Goal: Task Accomplishment & Management: Manage account settings

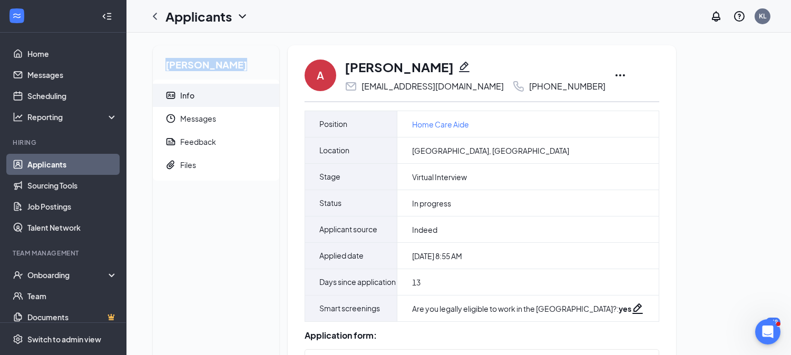
drag, startPoint x: 249, startPoint y: 73, endPoint x: 158, endPoint y: 67, distance: 91.4
click at [158, 67] on h2 "[PERSON_NAME]" at bounding box center [216, 62] width 127 height 34
copy h2 "Audrey Casuco"
click at [82, 166] on link "Applicants" at bounding box center [72, 164] width 90 height 21
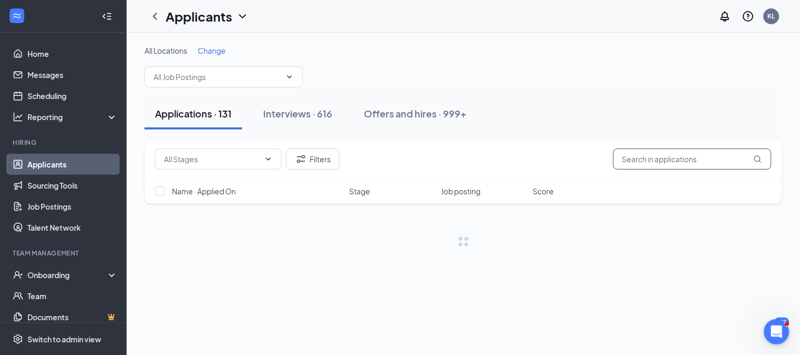
click at [708, 161] on input "text" at bounding box center [692, 159] width 158 height 21
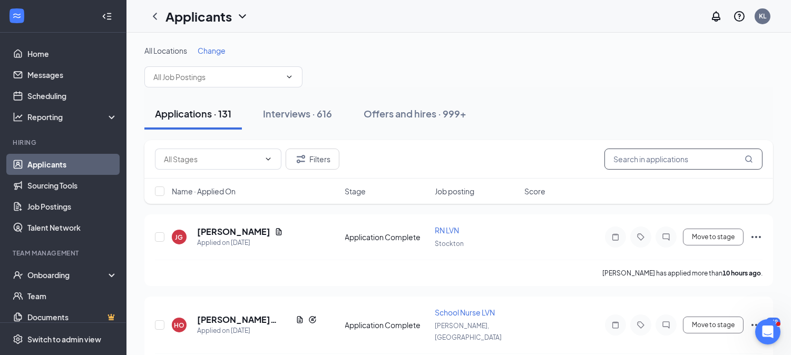
paste input "Audrey Casuco"
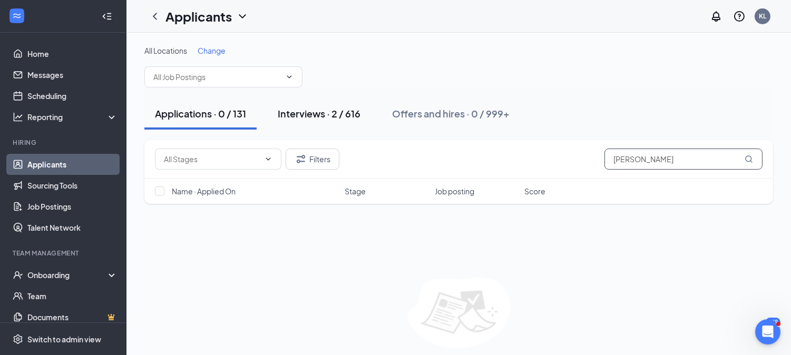
type input "Audrey Casuco"
click at [306, 121] on button "Interviews · 2 / 616" at bounding box center [319, 114] width 104 height 32
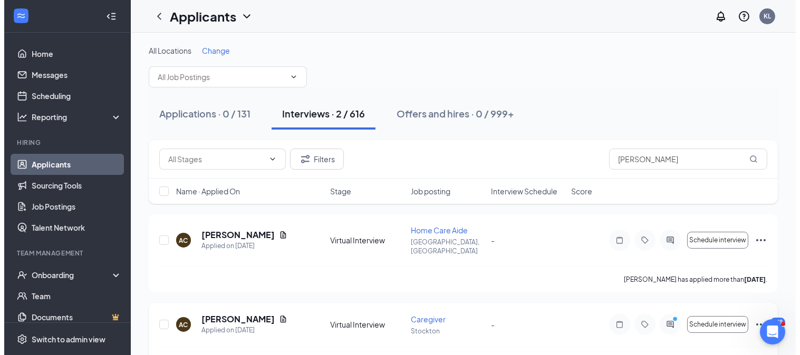
scroll to position [21, 0]
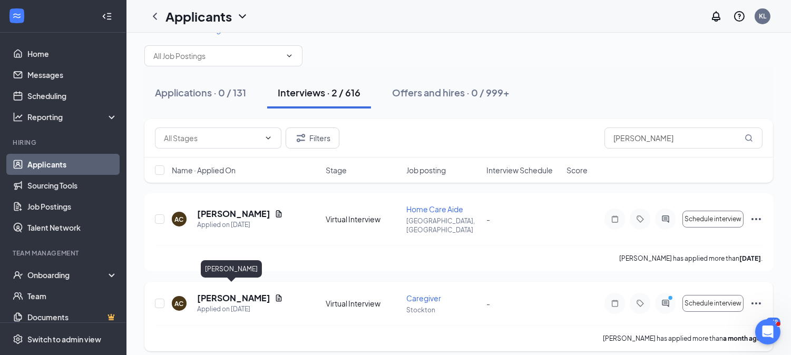
click at [230, 293] on h5 "[PERSON_NAME]" at bounding box center [233, 299] width 73 height 12
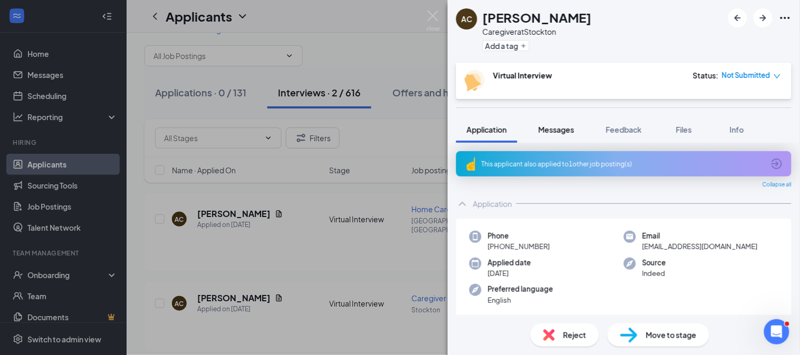
click at [546, 125] on span "Messages" at bounding box center [556, 129] width 36 height 9
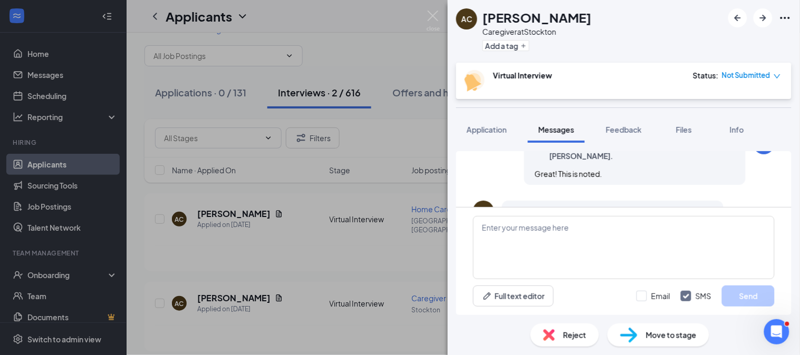
scroll to position [408, 0]
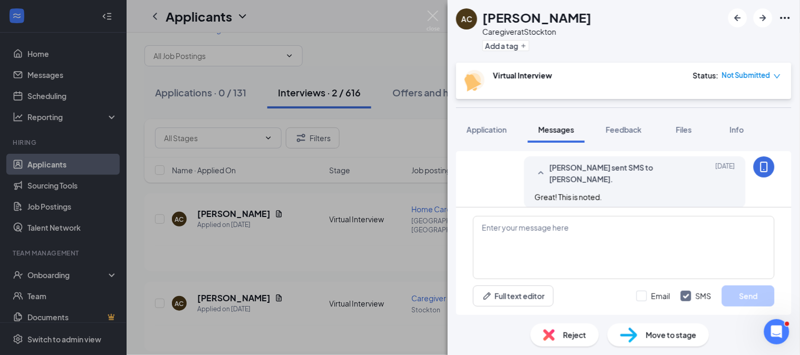
click at [588, 183] on span "[PERSON_NAME] sent SMS to [PERSON_NAME]." at bounding box center [618, 173] width 138 height 23
click at [598, 181] on span "[PERSON_NAME] sent SMS to [PERSON_NAME]." at bounding box center [618, 173] width 138 height 23
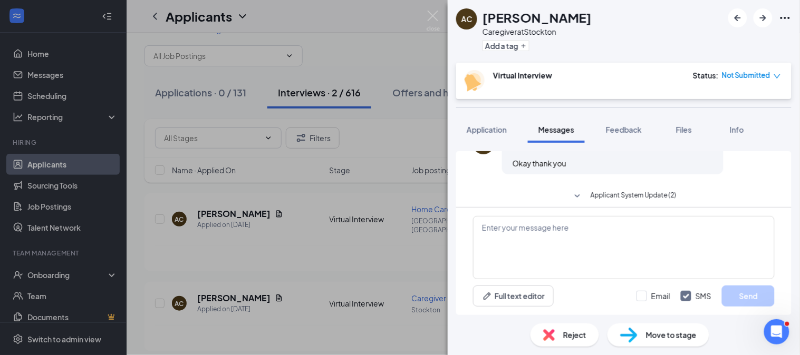
scroll to position [507, 0]
click at [431, 13] on img at bounding box center [432, 21] width 13 height 21
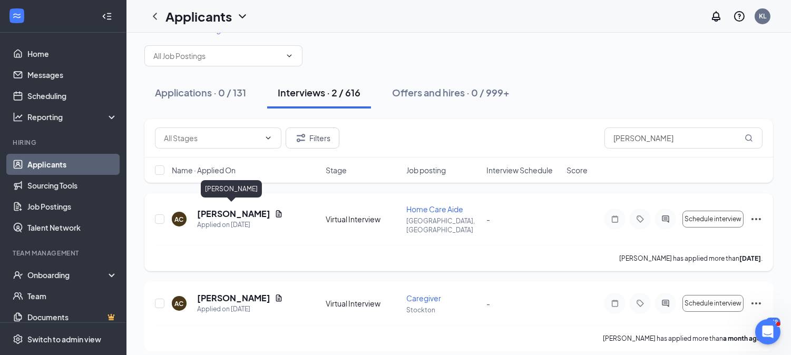
click at [233, 208] on h5 "Audrey Casuco" at bounding box center [233, 214] width 73 height 12
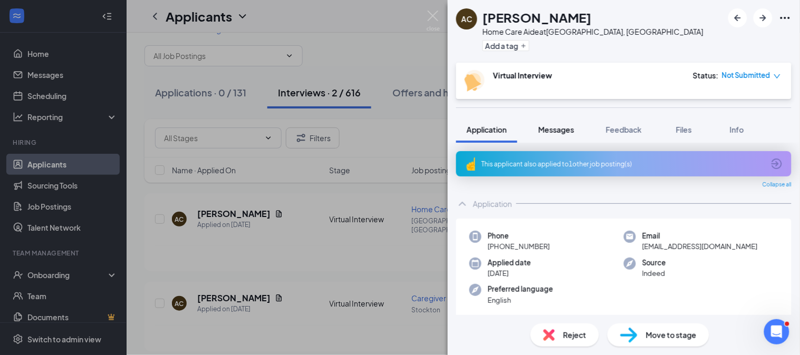
click at [568, 134] on div "Messages" at bounding box center [556, 129] width 36 height 11
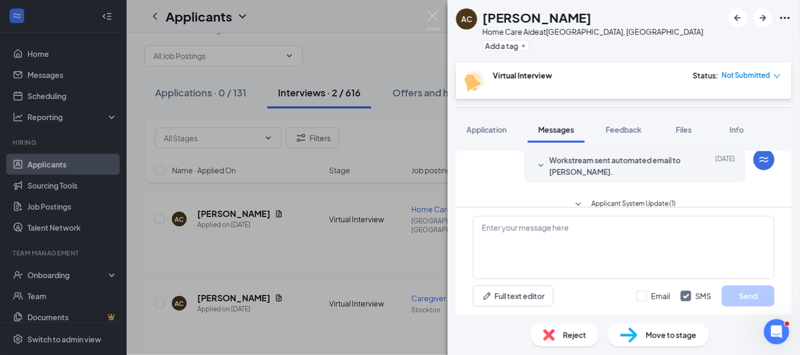
scroll to position [366, 0]
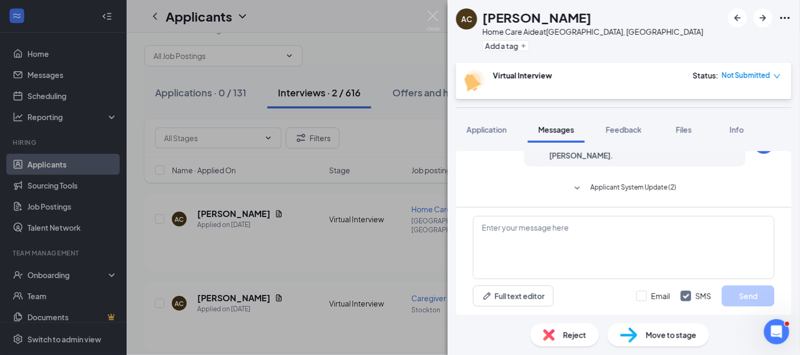
click at [640, 159] on span "Workstream sent automated SMS to Audrey Casuco." at bounding box center [618, 149] width 138 height 23
click at [782, 17] on icon "Ellipses" at bounding box center [784, 18] width 9 height 2
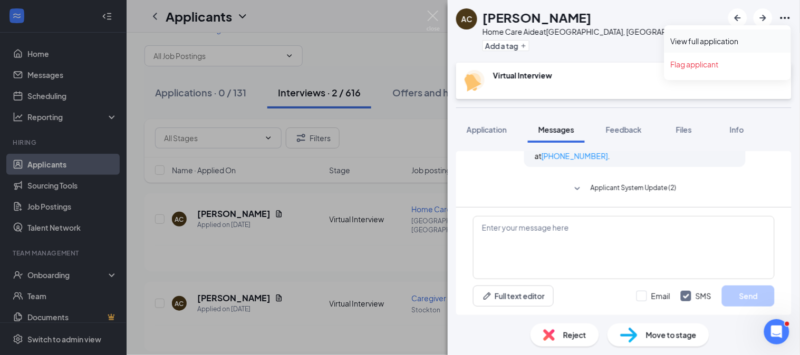
click at [722, 36] on link "View full application" at bounding box center [727, 41] width 114 height 11
click at [486, 120] on button "Application" at bounding box center [486, 129] width 61 height 26
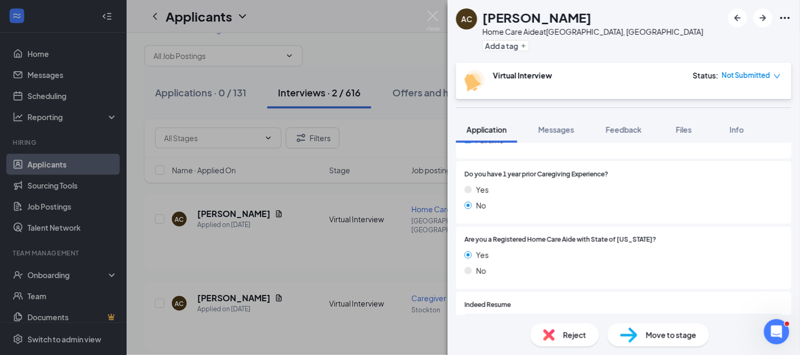
scroll to position [557, 0]
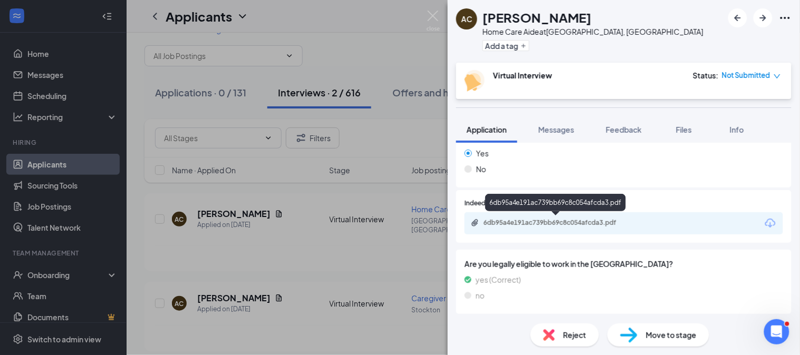
click at [557, 226] on div "6db95a4e191ac739bb69c8c054afcda3.pdf" at bounding box center [556, 224] width 171 height 10
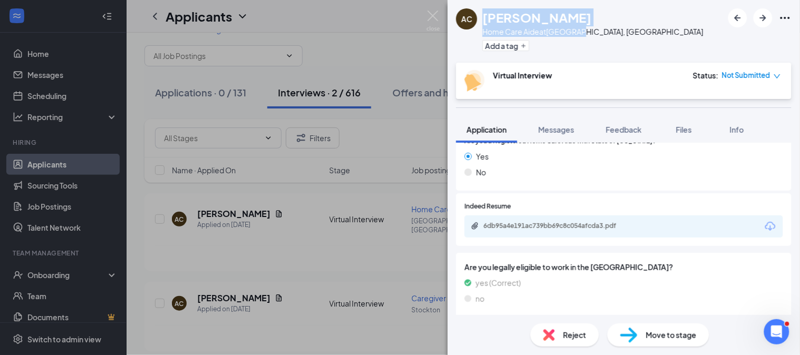
drag, startPoint x: 506, startPoint y: 27, endPoint x: 478, endPoint y: 19, distance: 29.2
click at [478, 19] on div "AC Audrey Casuco Home Care Aide at Lodi, CA Add a tag" at bounding box center [624, 31] width 352 height 63
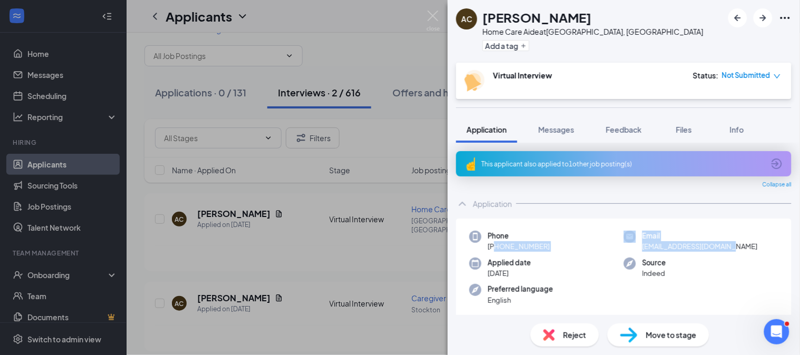
drag, startPoint x: 495, startPoint y: 244, endPoint x: 736, endPoint y: 247, distance: 240.4
click at [736, 247] on div "Phone +1 (209) 268-6558 Email audreycasuco3@gmail.com Applied date Aug 13 Sourc…" at bounding box center [623, 271] width 335 height 105
copy div "(209) 268-6558 Email audreycasuco3@gmail.com"
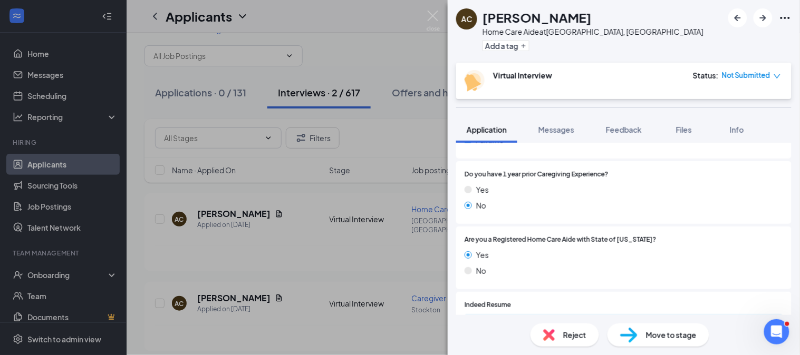
drag, startPoint x: 428, startPoint y: 328, endPoint x: 396, endPoint y: 351, distance: 39.6
click at [427, 327] on div "AC Audrey Casuco Home Care Aide at Lodi, CA Add a tag Virtual Interview Status …" at bounding box center [400, 177] width 800 height 355
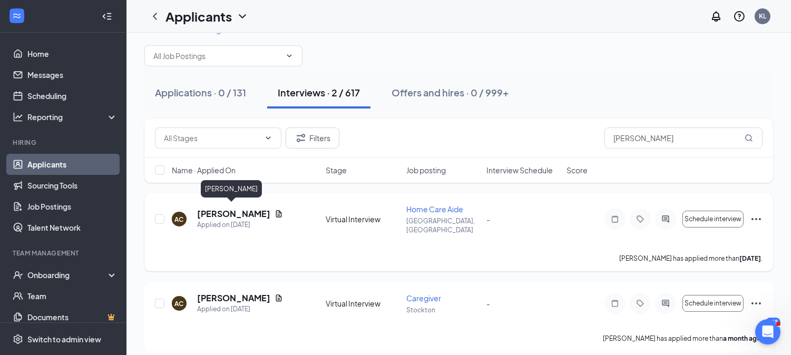
click at [223, 209] on h5 "Audrey Casuco" at bounding box center [233, 214] width 73 height 12
click at [238, 208] on h5 "Audrey Casuco" at bounding box center [233, 214] width 73 height 12
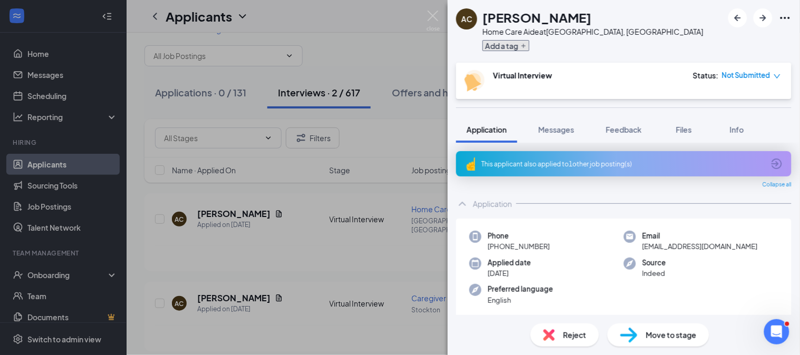
click at [512, 46] on button "Add a tag" at bounding box center [505, 45] width 47 height 11
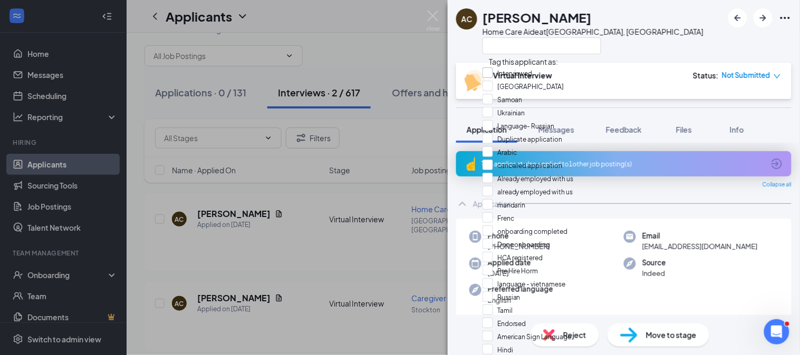
click at [508, 77] on input "Interviewed" at bounding box center [507, 73] width 50 height 12
checkbox input "true"
click at [629, 23] on div "AC Audrey Casuco Home Care Aide at Lodi, CA" at bounding box center [624, 31] width 352 height 63
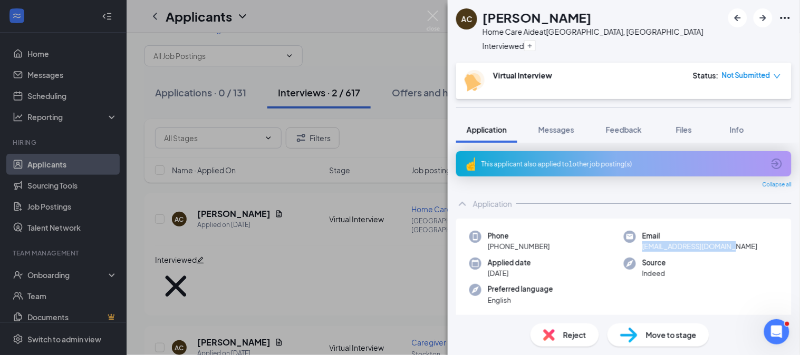
drag, startPoint x: 738, startPoint y: 261, endPoint x: 741, endPoint y: 244, distance: 17.7
click at [741, 244] on div "Email audreycasuco3@gmail.com" at bounding box center [701, 242] width 154 height 22
copy span "audreycasuco3@gmail.com"
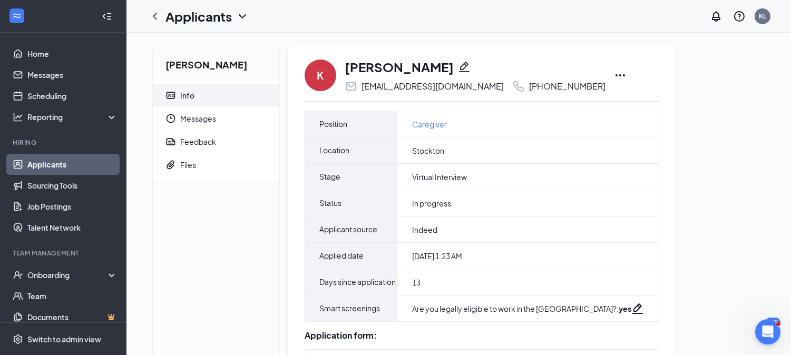
drag, startPoint x: 245, startPoint y: 61, endPoint x: 134, endPoint y: 61, distance: 111.2
click at [96, 169] on link "Applicants" at bounding box center [72, 164] width 90 height 21
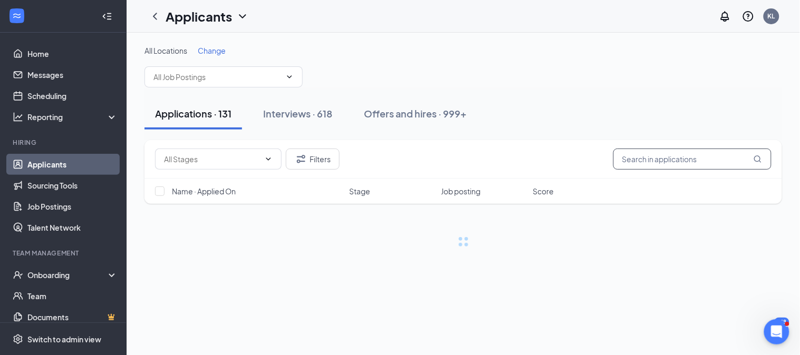
click at [708, 166] on input "text" at bounding box center [692, 159] width 158 height 21
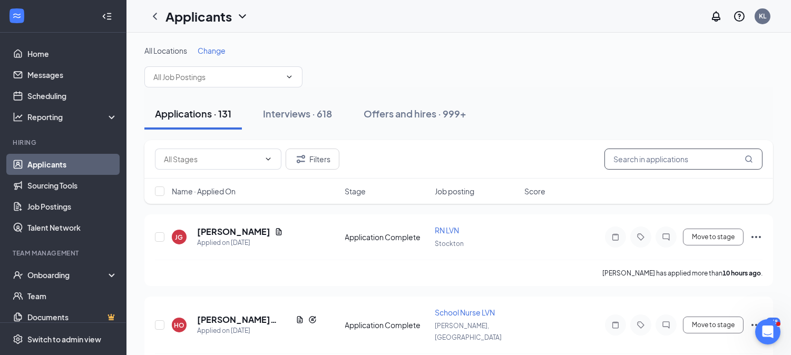
paste input "kayleigh Colley"
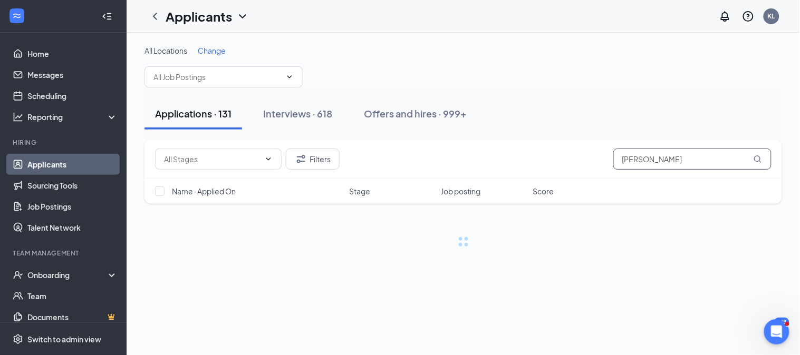
type input "kayleigh Colley"
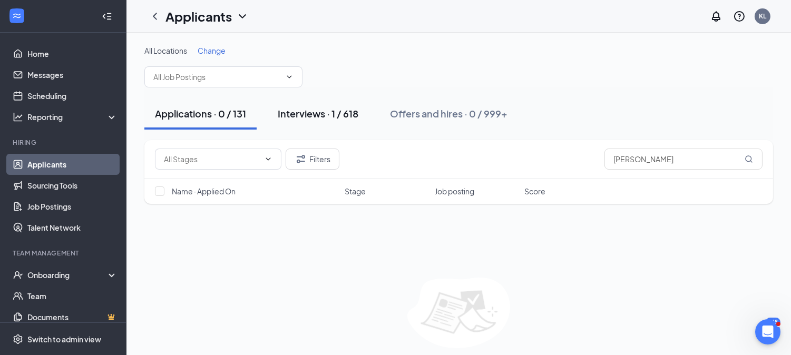
click at [304, 107] on div "Interviews · 1 / 618" at bounding box center [318, 113] width 81 height 13
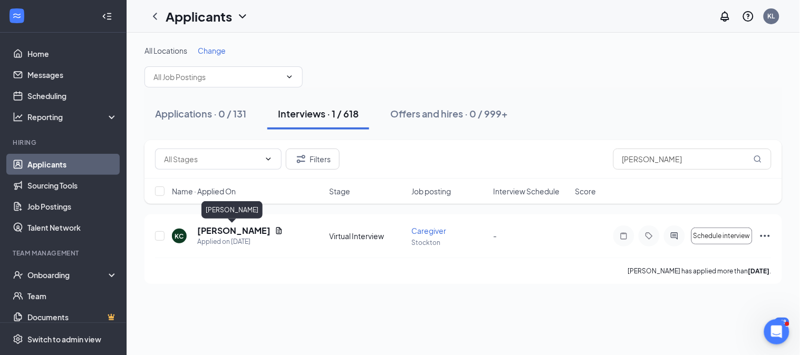
click at [223, 235] on h5 "kayleigh Colley" at bounding box center [233, 231] width 73 height 12
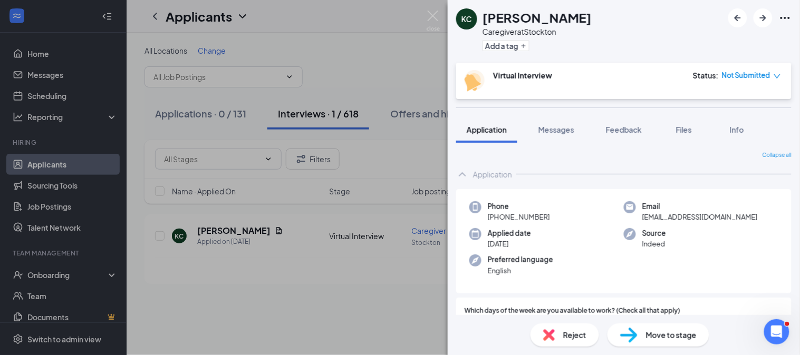
click at [786, 16] on icon "Ellipses" at bounding box center [785, 18] width 13 height 13
click at [731, 41] on link "View full application" at bounding box center [727, 41] width 114 height 11
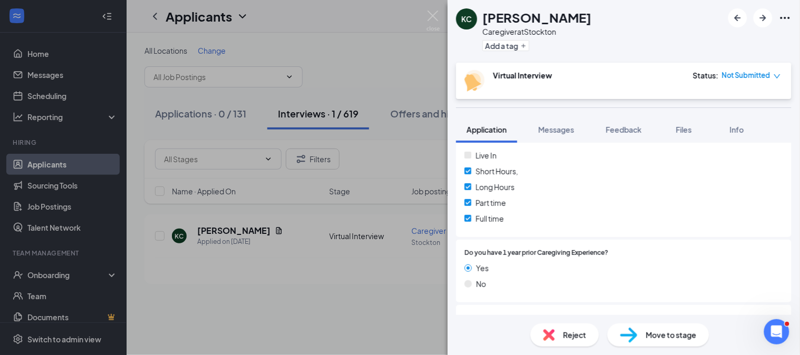
scroll to position [528, 0]
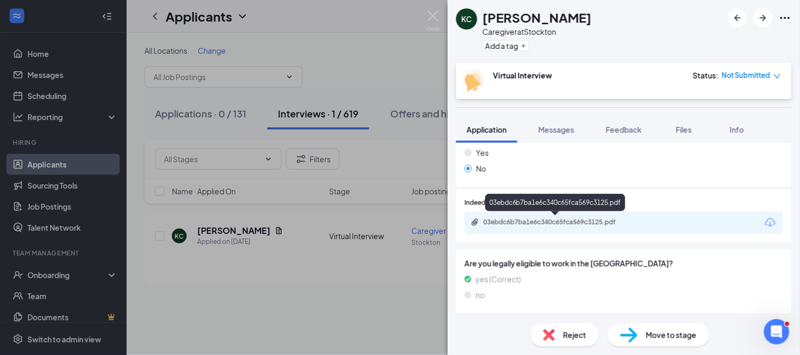
click at [571, 222] on div "03ebdc6b7ba1e6c340c65fca569c3125.pdf" at bounding box center [557, 222] width 148 height 8
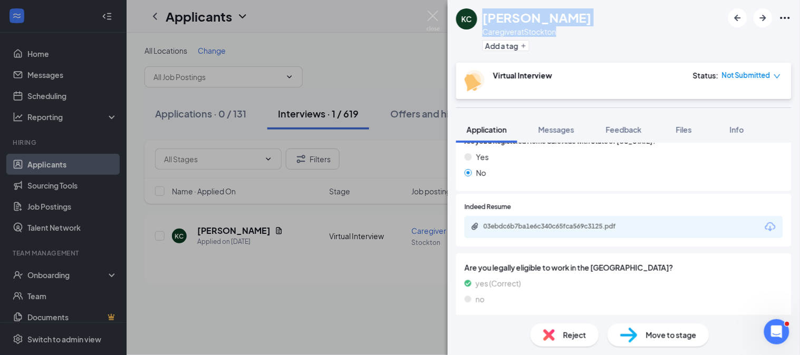
drag, startPoint x: 565, startPoint y: 38, endPoint x: 481, endPoint y: 20, distance: 86.4
click at [481, 20] on div "KC kayleigh Colley Caregiver at Stockton Add a tag" at bounding box center [523, 31] width 135 height 46
copy div "kayleigh Colley Caregiver at Stockton"
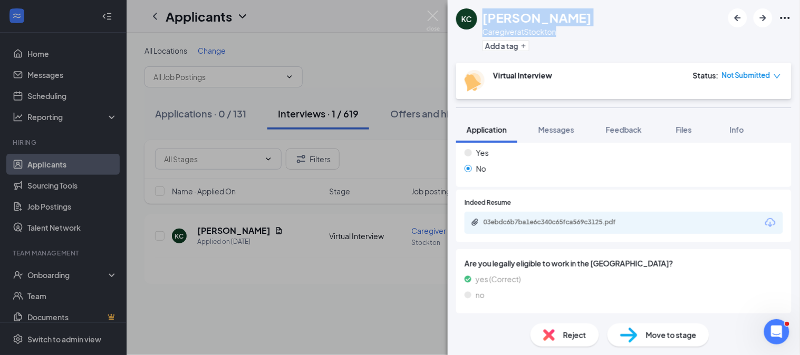
click at [722, 177] on div "Yes No" at bounding box center [623, 163] width 318 height 32
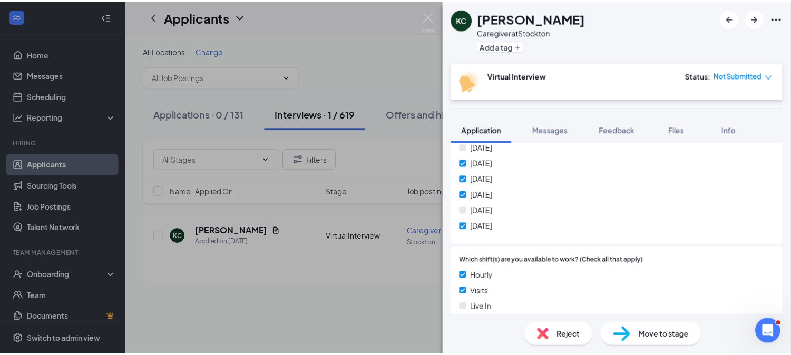
scroll to position [0, 0]
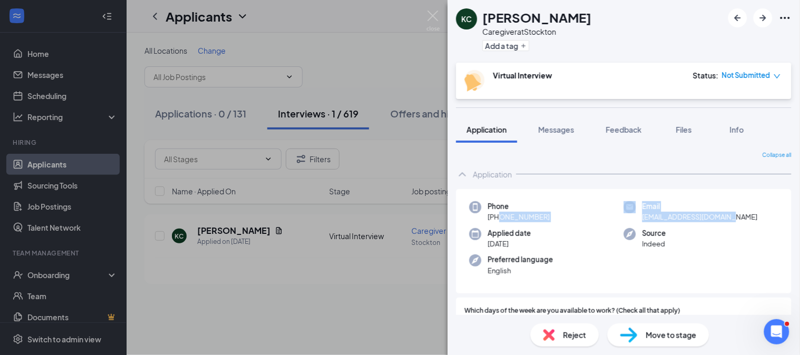
drag, startPoint x: 498, startPoint y: 217, endPoint x: 744, endPoint y: 214, distance: 246.7
click at [744, 214] on div "Phone +1 (408) 838-8286 Email mezeykayleigh@gmail.com Applied date Aug 13 Sourc…" at bounding box center [623, 241] width 335 height 105
copy div "(408) 838-8286 Email mezeykayleigh@gmail.com"
click at [428, 14] on img at bounding box center [432, 21] width 13 height 21
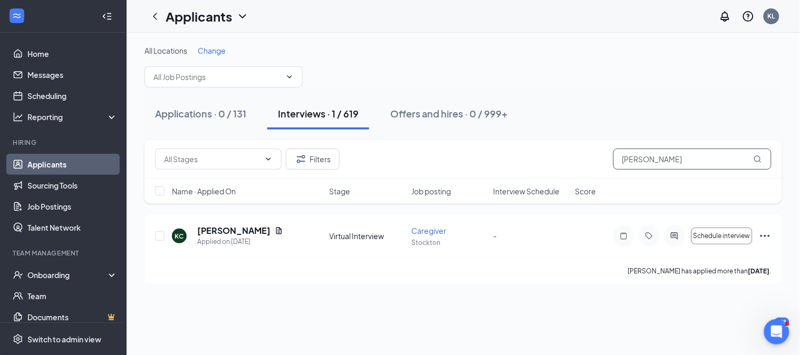
click at [671, 160] on input "[PERSON_NAME]" at bounding box center [692, 159] width 158 height 21
drag, startPoint x: 688, startPoint y: 159, endPoint x: 570, endPoint y: 155, distance: 117.6
click at [570, 155] on div "Filters kayleigh Colley" at bounding box center [463, 159] width 616 height 21
paste input "Audrey Casuco"
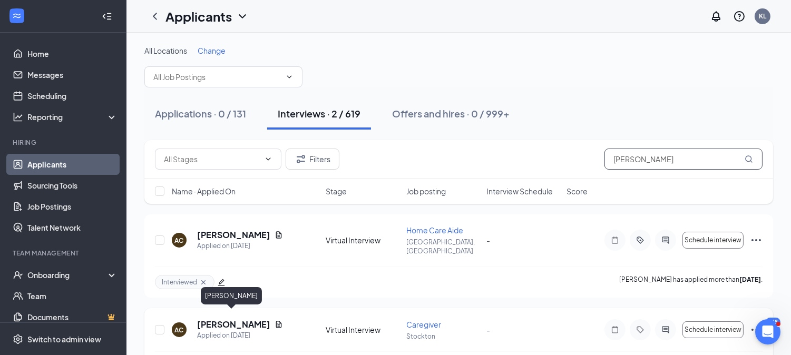
type input "Audrey Casuco"
click at [228, 319] on h5 "Audrey Casuco" at bounding box center [233, 325] width 73 height 12
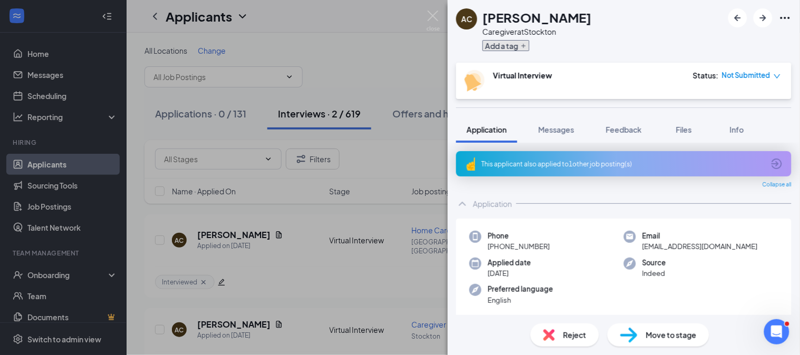
click at [508, 46] on button "Add a tag" at bounding box center [505, 45] width 47 height 11
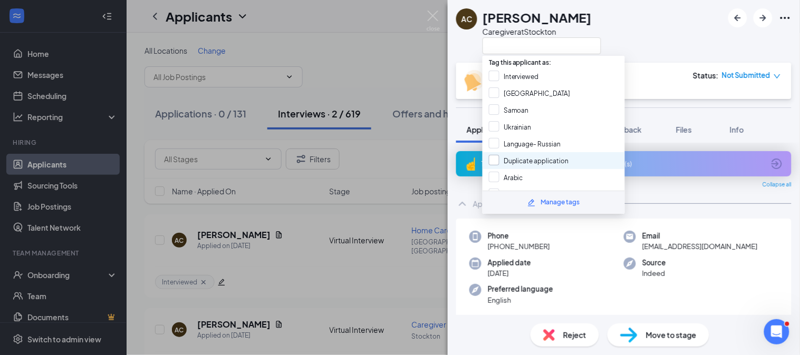
click at [522, 155] on input "Duplicate application" at bounding box center [529, 161] width 80 height 12
checkbox input "true"
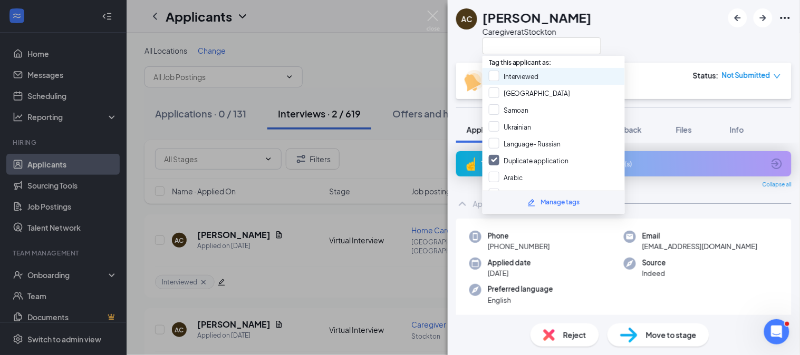
click at [543, 69] on div "Interviewed" at bounding box center [553, 76] width 142 height 17
checkbox input "true"
click at [650, 30] on div "AC Audrey Casuco Caregiver at Stockton" at bounding box center [624, 31] width 352 height 63
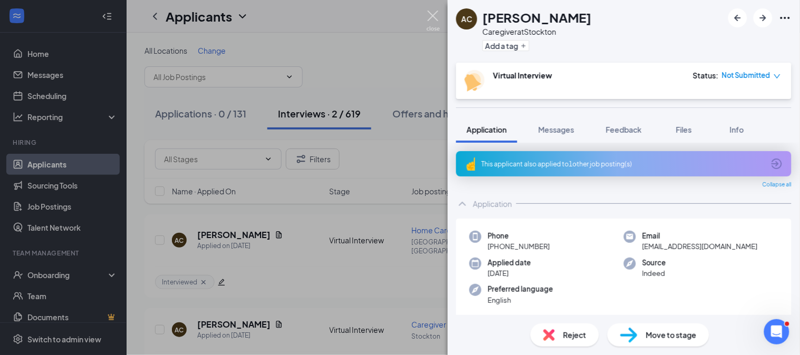
click at [434, 18] on img at bounding box center [432, 21] width 13 height 21
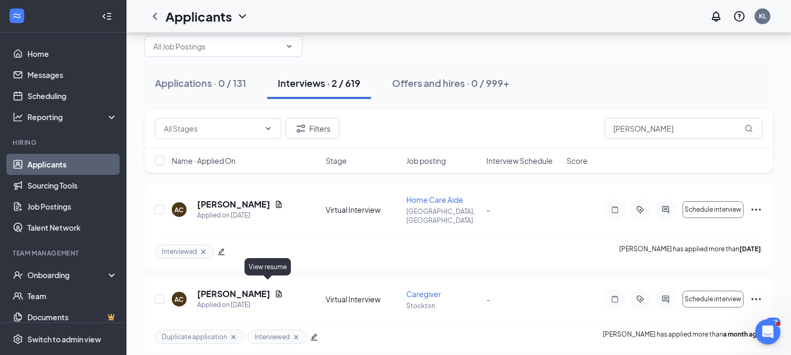
scroll to position [32, 0]
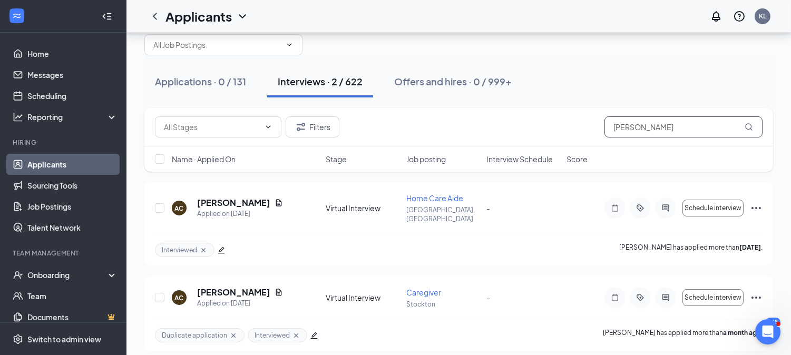
drag, startPoint x: 592, startPoint y: 125, endPoint x: 508, endPoint y: 119, distance: 84.6
click at [508, 119] on div "Filters Audrey Casuco" at bounding box center [459, 126] width 608 height 21
paste input "Chokita Kafalava"
type input "Chokita Kafalava"
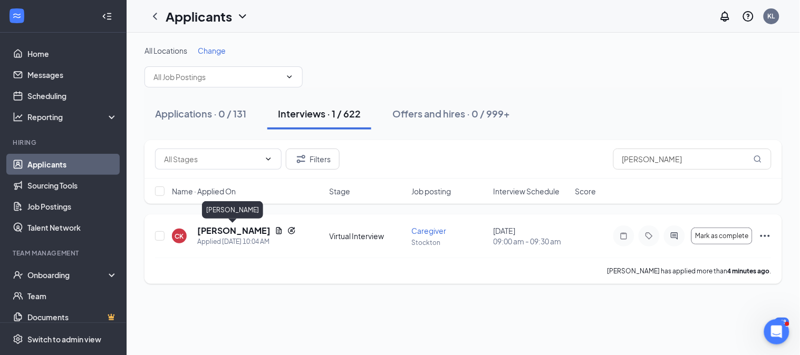
click at [230, 228] on h5 "Chokita Kafalava" at bounding box center [233, 231] width 73 height 12
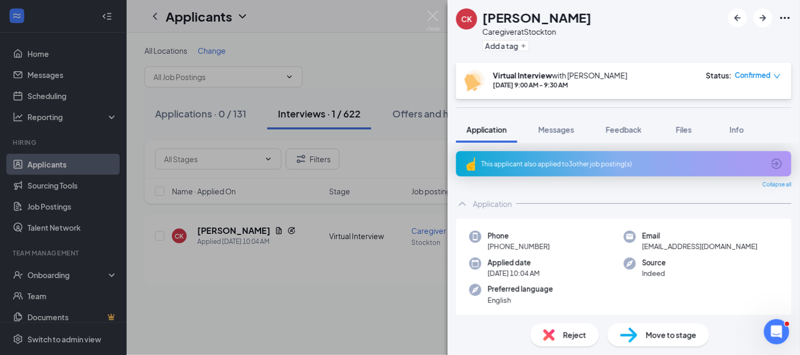
click at [540, 165] on div "This applicant also applied to 3 other job posting(s)" at bounding box center [622, 164] width 283 height 9
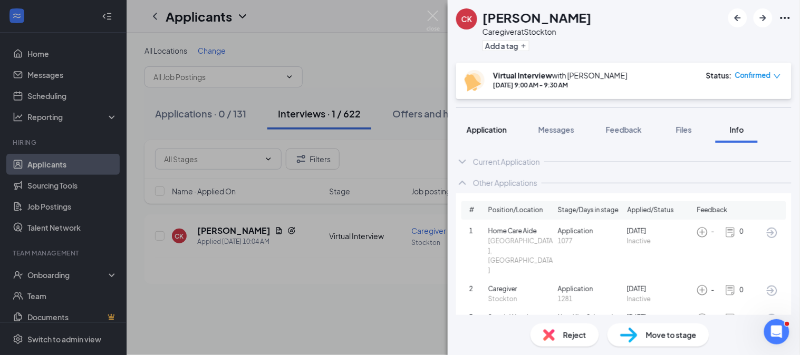
click at [490, 124] on div "Application" at bounding box center [486, 129] width 40 height 11
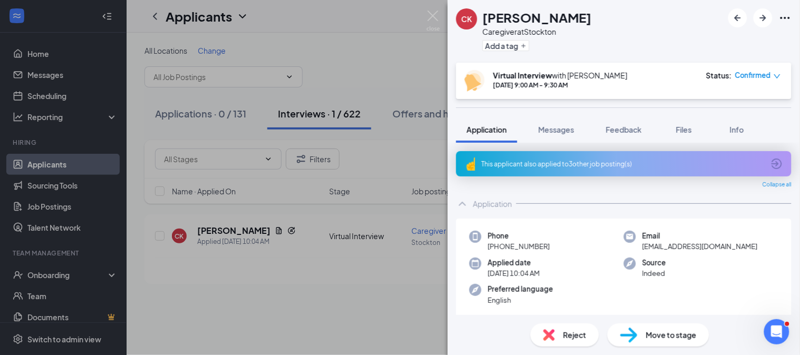
drag, startPoint x: 598, startPoint y: 22, endPoint x: 466, endPoint y: 19, distance: 131.3
click at [466, 19] on div "CK Chokita Kafalava Caregiver at Stockton Add a tag" at bounding box center [624, 31] width 352 height 63
click at [629, 33] on div "CK Chokita Kafalava Caregiver at Stockton Add a tag" at bounding box center [624, 31] width 352 height 63
drag, startPoint x: 590, startPoint y: 11, endPoint x: 485, endPoint y: 18, distance: 105.2
click at [485, 18] on div "CK Chokita Kafalava Caregiver at Stockton Add a tag" at bounding box center [624, 31] width 352 height 63
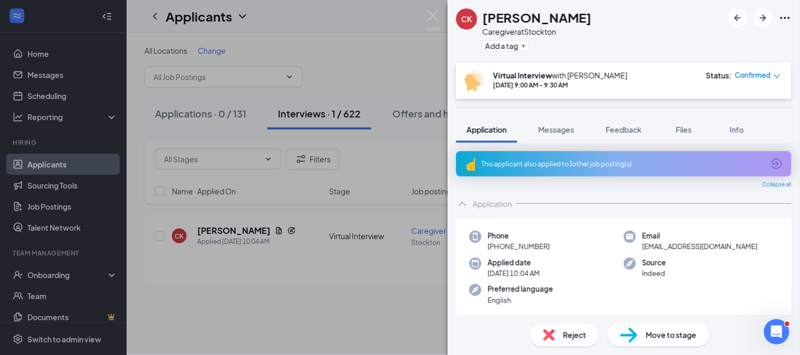
copy h1 "Chokita Kafalava"
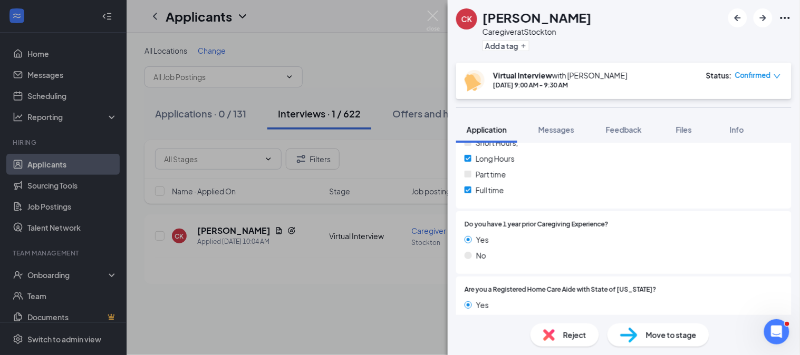
scroll to position [557, 0]
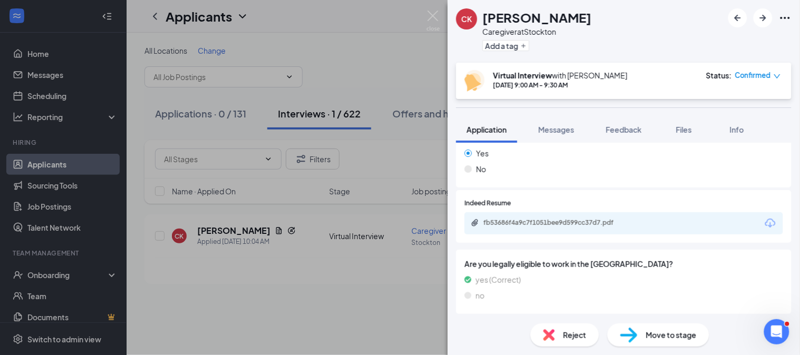
click at [568, 231] on div "fb53686f4a9c7f1051bee9d599cc37d7.pdf" at bounding box center [623, 223] width 318 height 22
click at [568, 229] on div "fb53686f4a9c7f1051bee9d599cc37d7.pdf" at bounding box center [623, 223] width 318 height 22
click at [579, 220] on div "fb53686f4a9c7f1051bee9d599cc37d7.pdf" at bounding box center [557, 223] width 148 height 8
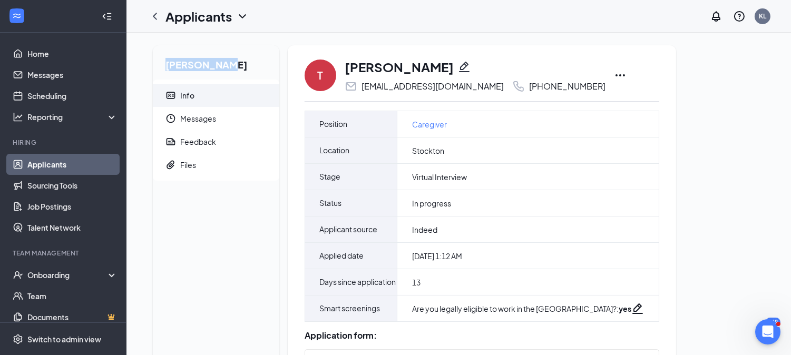
drag, startPoint x: 168, startPoint y: 65, endPoint x: 160, endPoint y: 66, distance: 7.5
click at [160, 66] on h2 "Tony Colley" at bounding box center [216, 62] width 127 height 34
click at [40, 162] on link "Applicants" at bounding box center [72, 164] width 90 height 21
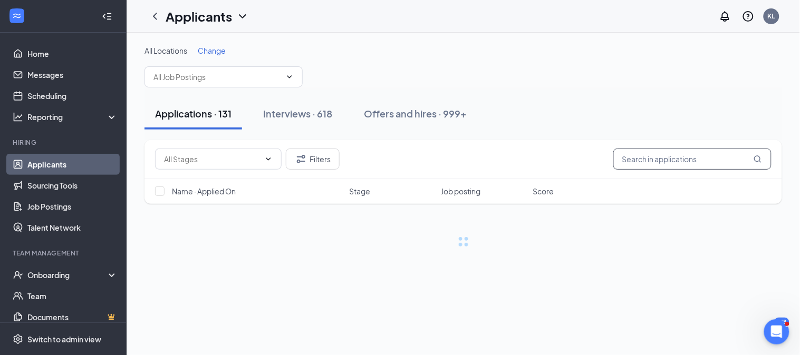
click at [673, 164] on input "text" at bounding box center [692, 159] width 158 height 21
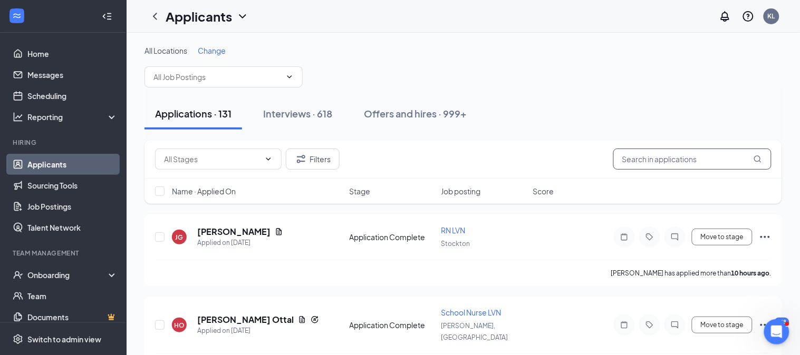
click at [673, 149] on input "text" at bounding box center [692, 159] width 158 height 21
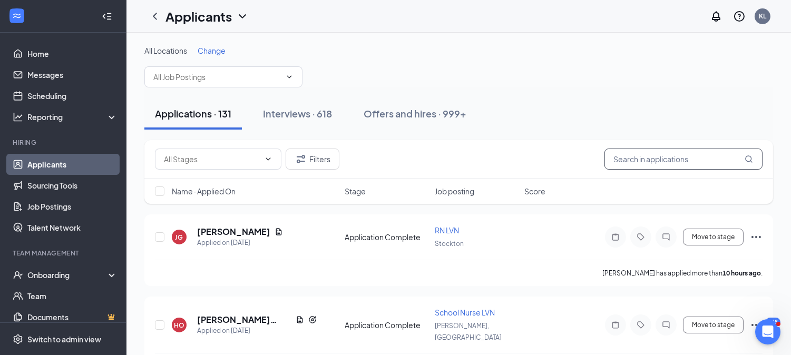
paste input "Tony Colley"
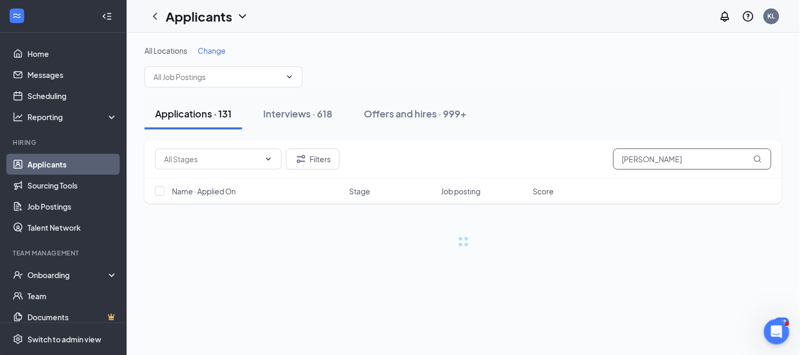
type input "Tony Colley"
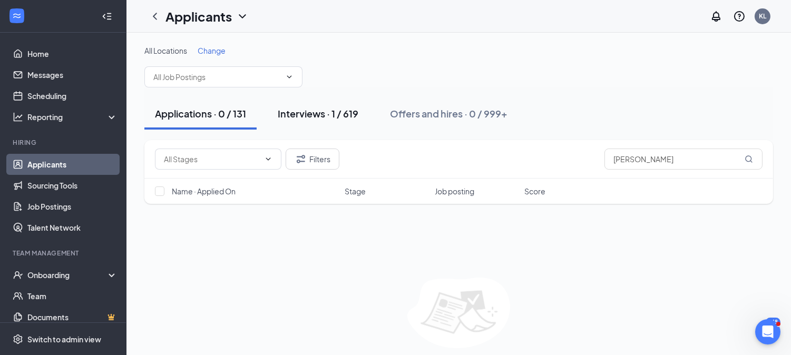
click at [346, 121] on button "Interviews · 1 / 619" at bounding box center [318, 114] width 102 height 32
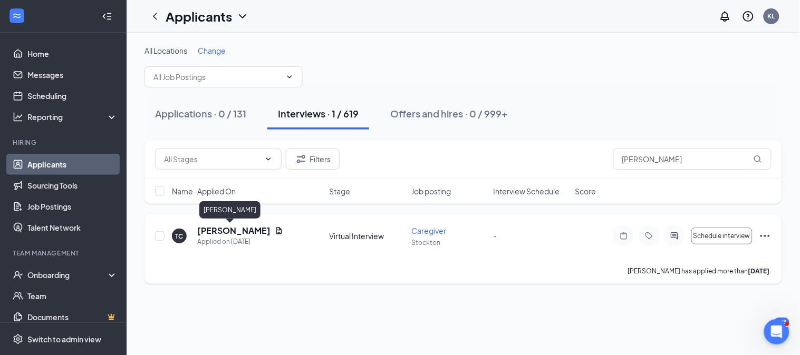
click at [220, 228] on h5 "Tony Colley" at bounding box center [233, 231] width 73 height 12
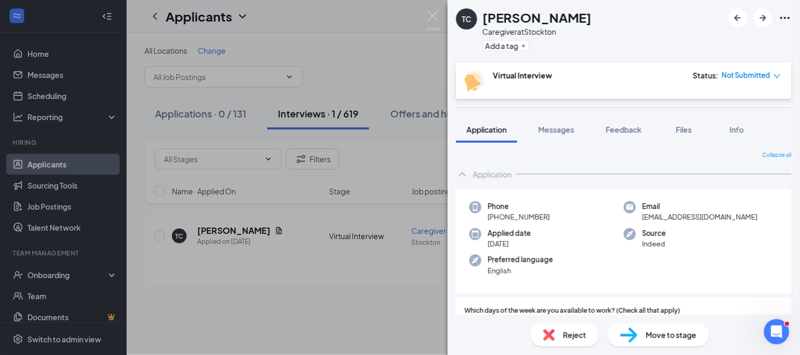
click at [720, 18] on icon "Ellipses" at bounding box center [785, 18] width 13 height 13
click at [720, 36] on link "View full application" at bounding box center [727, 41] width 114 height 11
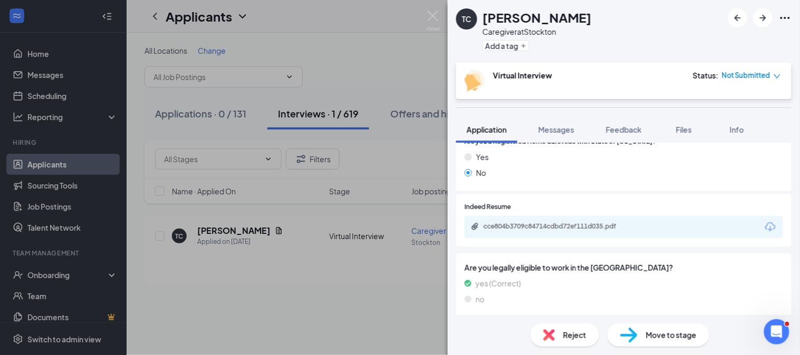
click at [594, 223] on div "cce804b3709c84714cdbd72ef111d035.pdf" at bounding box center [557, 226] width 148 height 8
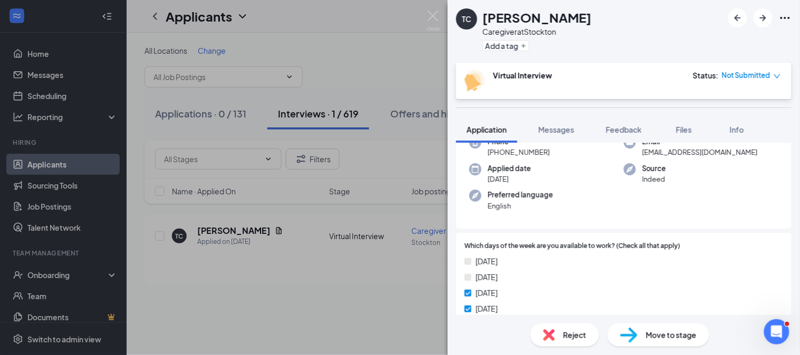
scroll to position [0, 0]
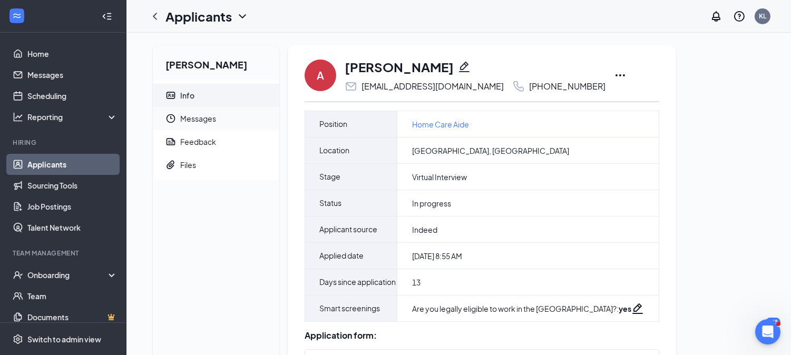
click at [225, 120] on span "Messages" at bounding box center [225, 118] width 91 height 23
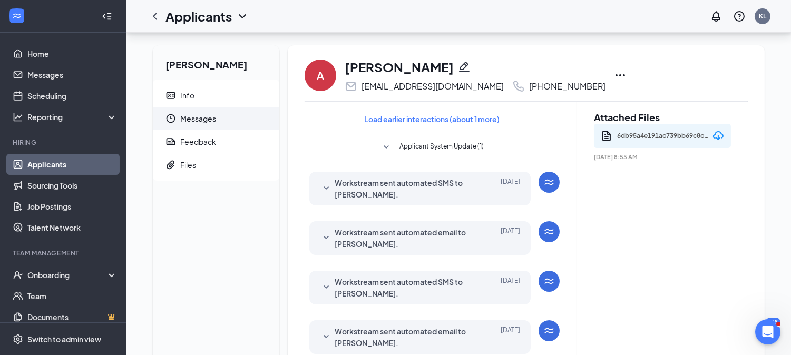
scroll to position [311, 0]
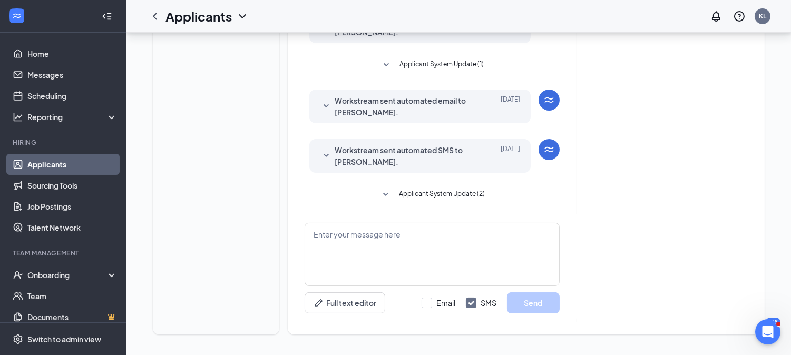
click at [455, 161] on span "Workstream sent automated SMS to [PERSON_NAME]." at bounding box center [404, 155] width 138 height 23
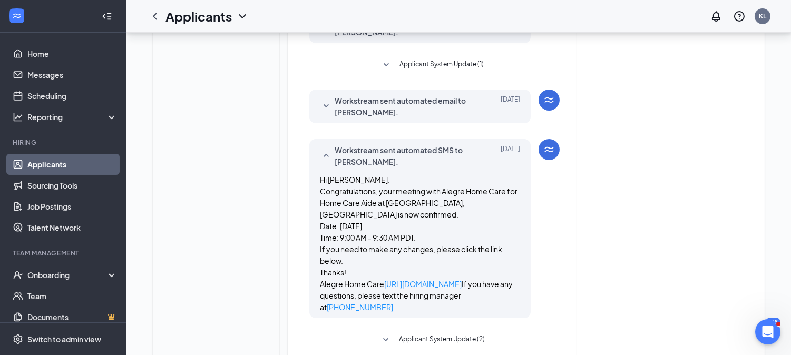
click at [439, 109] on span "Workstream sent automated email to [PERSON_NAME]." at bounding box center [404, 106] width 138 height 23
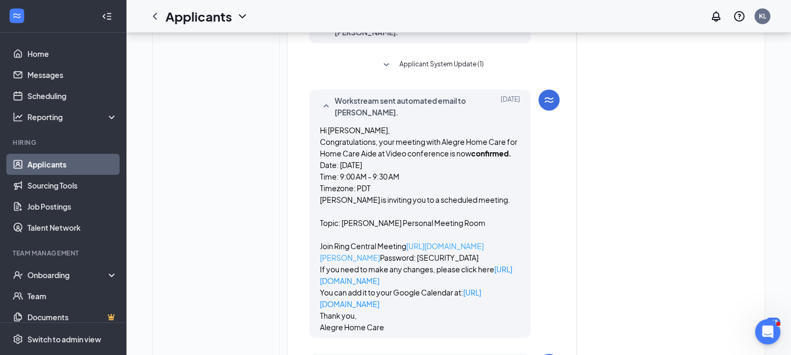
click at [435, 262] on link "[URL][DOMAIN_NAME][PERSON_NAME]" at bounding box center [402, 251] width 164 height 21
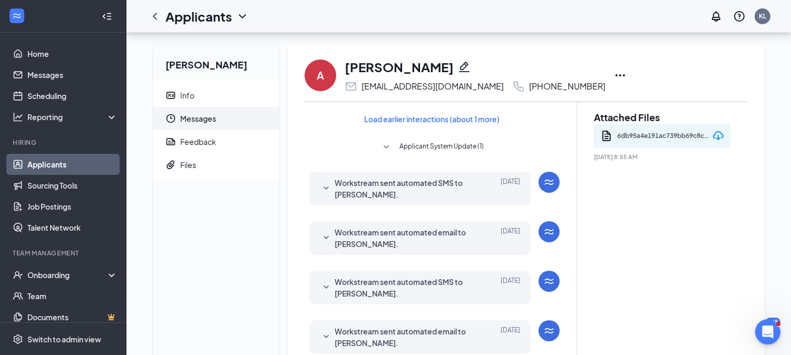
scroll to position [718, 0]
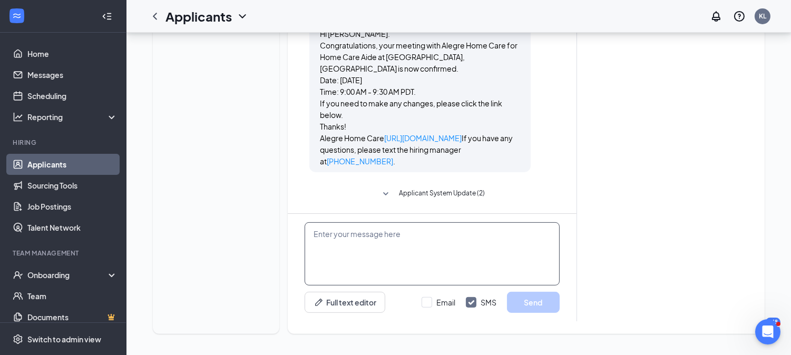
click at [396, 248] on textarea at bounding box center [432, 253] width 255 height 63
paste textarea "Hi ________, It was great speaking with you [DATE]! Please have your requiremen…"
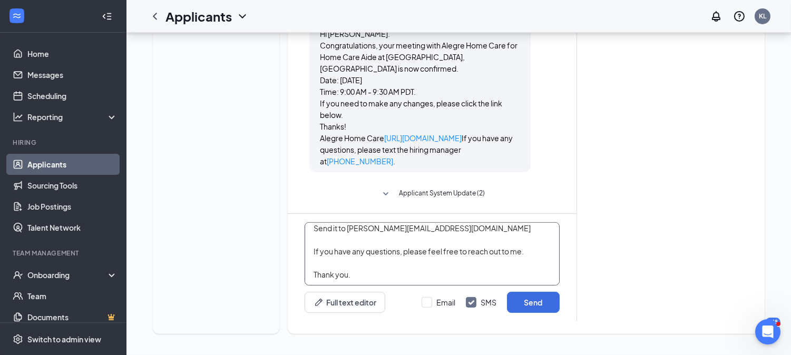
scroll to position [0, 0]
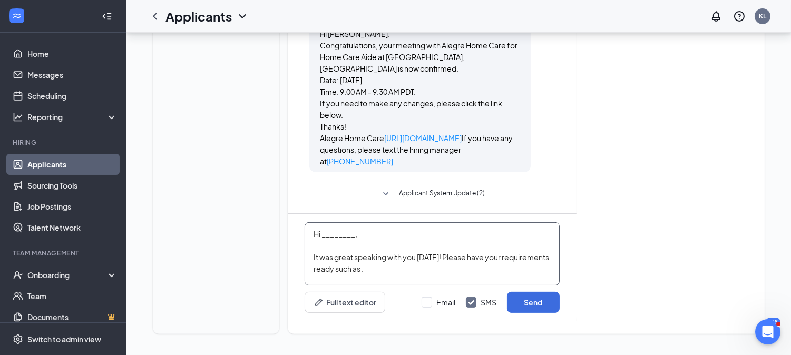
drag, startPoint x: 320, startPoint y: 234, endPoint x: 445, endPoint y: 234, distance: 124.9
click at [445, 234] on textarea "Hi ________, It was great speaking with you [DATE]! Please have your requiremen…" at bounding box center [432, 253] width 255 height 63
type textarea "Hi [PERSON_NAME], It was great speaking with you [DATE]! Please have your requi…"
click at [543, 298] on button "Send" at bounding box center [533, 302] width 53 height 21
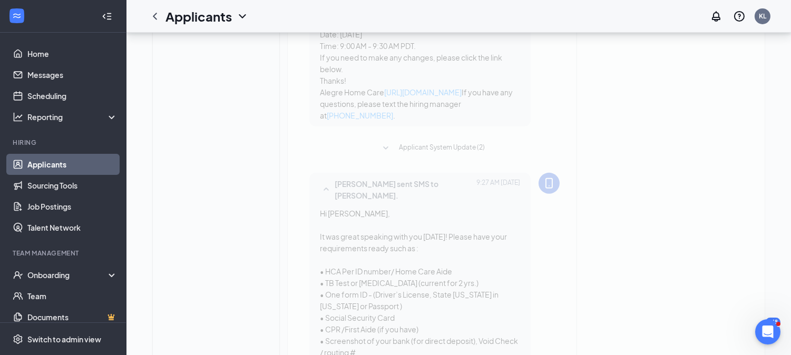
scroll to position [1098, 0]
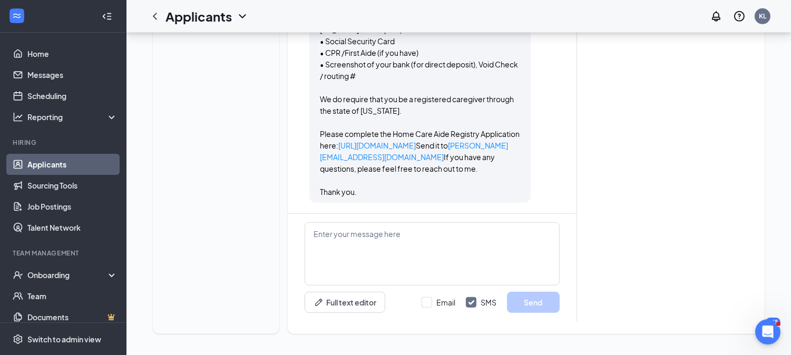
click at [402, 245] on textarea at bounding box center [432, 253] width 255 height 63
paste textarea "LOR IP DOL SIT ame Consecte : Adipis elitsedd: Eiusmo TEM Incidi: UTL6E5 5. Dol…"
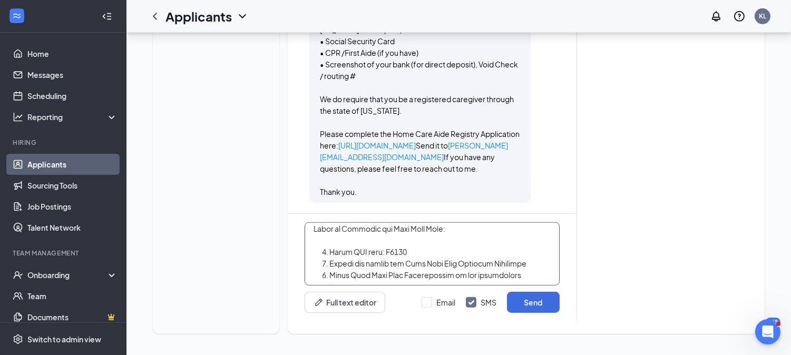
scroll to position [0, 0]
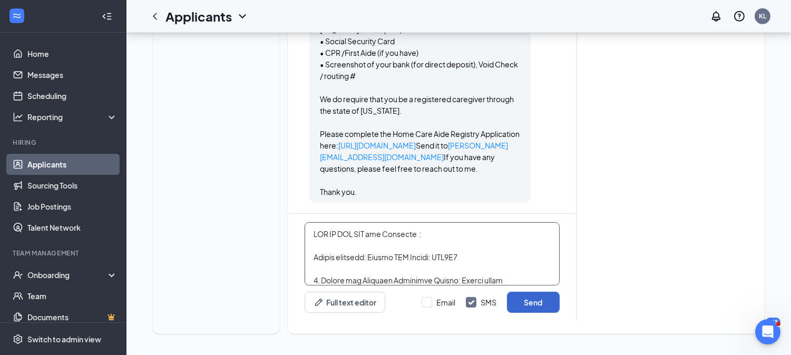
type textarea "HOW TO GET HCA and Livescan : Please register: Agency PIN Number: CFD8R4 1. Acc…"
click at [528, 305] on button "Send" at bounding box center [533, 302] width 53 height 21
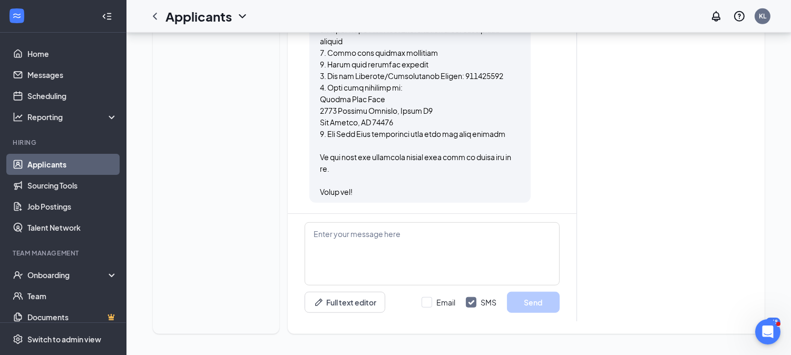
scroll to position [1629, 0]
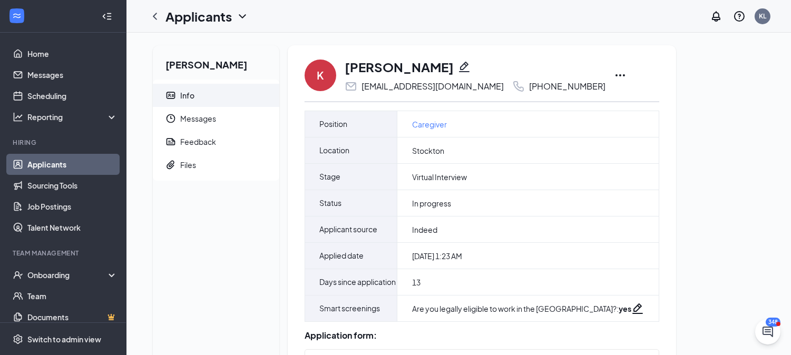
drag, startPoint x: 170, startPoint y: 69, endPoint x: 161, endPoint y: 71, distance: 9.1
click at [161, 71] on h2 "[PERSON_NAME]" at bounding box center [216, 62] width 127 height 34
click at [224, 108] on span "Messages" at bounding box center [225, 118] width 91 height 23
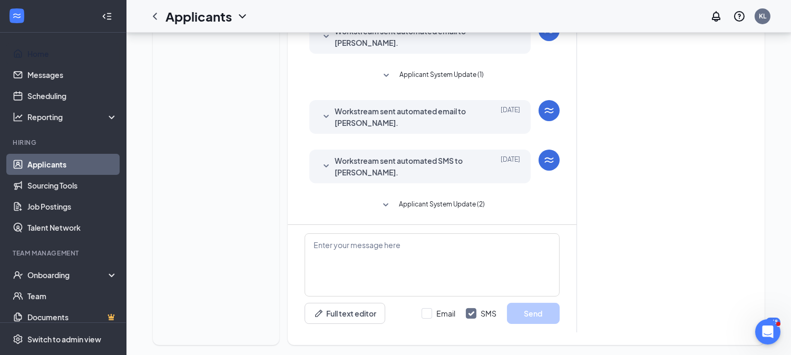
scroll to position [311, 0]
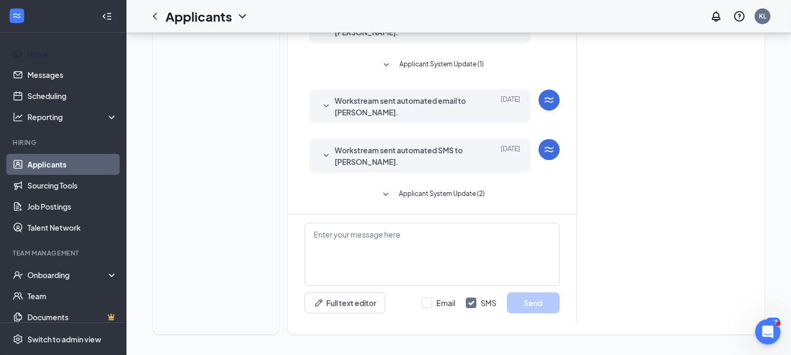
click at [455, 108] on span "Workstream sent automated email to kayleigh Colley." at bounding box center [404, 106] width 138 height 23
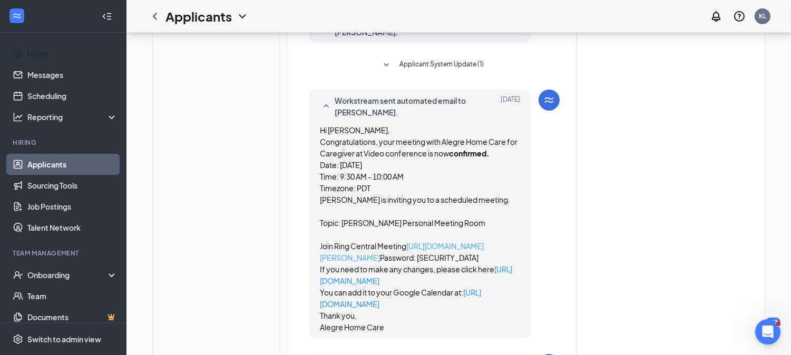
click at [431, 262] on link "https://v.ringcentral.com/join/kristine-alegrehomecare?pw=d6ec00f1cc6ff0fb5b986…" at bounding box center [402, 251] width 164 height 21
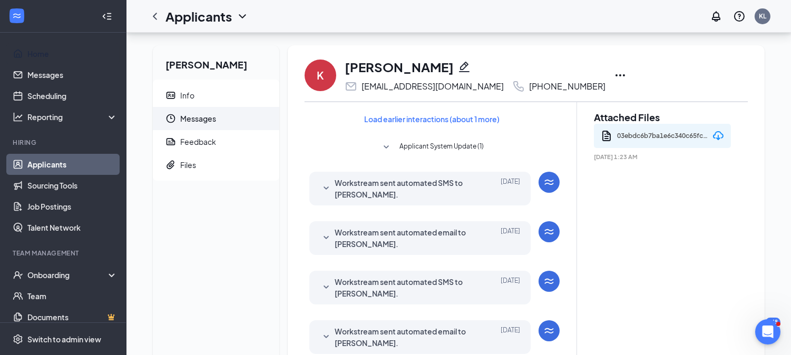
scroll to position [572, 0]
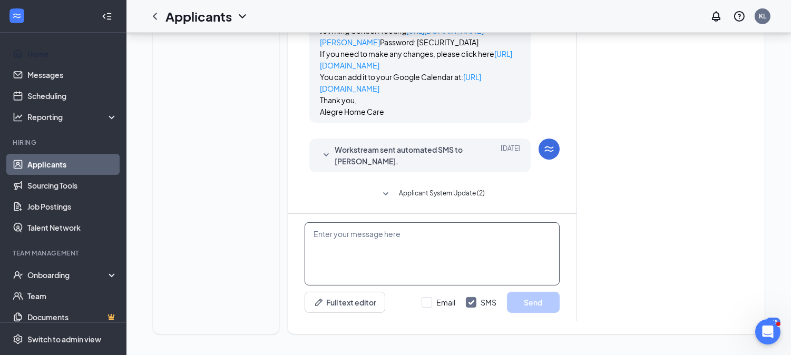
click at [422, 256] on textarea at bounding box center [432, 253] width 255 height 63
paste textarea "Hello, this is Kristine from Alegre Home Care. You missed your scheduled virtua…"
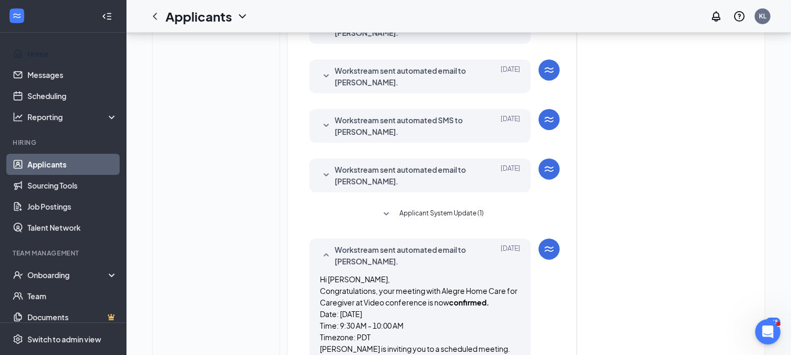
scroll to position [0, 0]
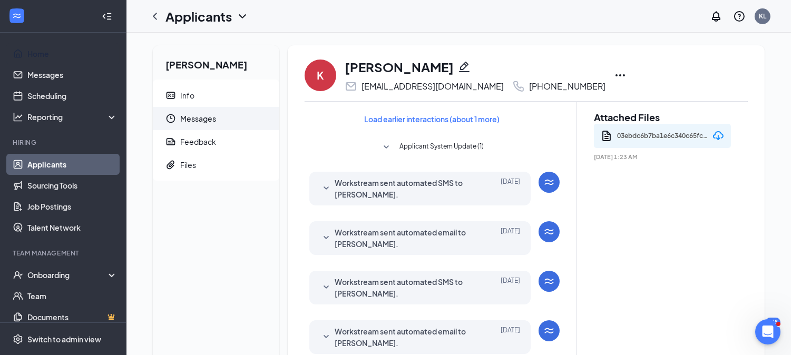
type textarea "Hello, this is Kristine from Alegre Home Care. You missed your scheduled virtua…"
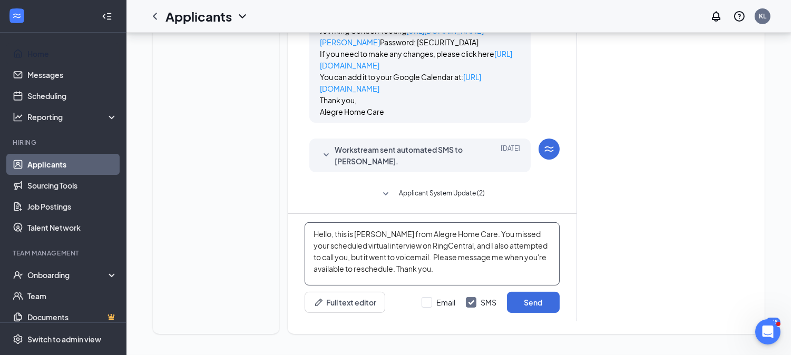
scroll to position [572, 0]
click at [426, 308] on input "Email" at bounding box center [439, 302] width 34 height 11
checkbox input "true"
click at [529, 300] on button "Send" at bounding box center [533, 302] width 53 height 21
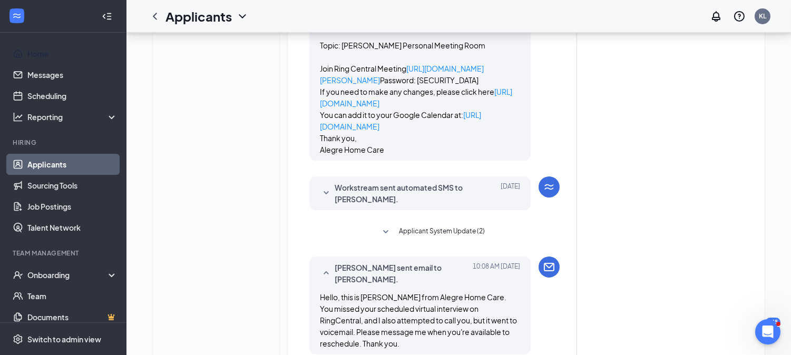
scroll to position [800, 0]
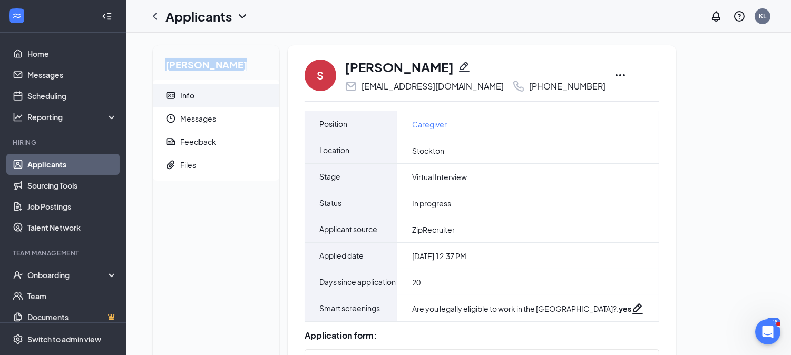
drag, startPoint x: 183, startPoint y: 61, endPoint x: 156, endPoint y: 59, distance: 26.9
click at [156, 59] on h2 "[PERSON_NAME]" at bounding box center [216, 62] width 127 height 34
click at [102, 161] on link "Applicants" at bounding box center [72, 164] width 90 height 21
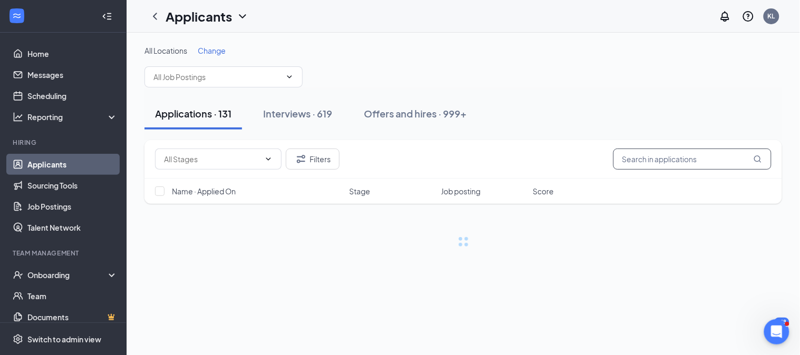
click at [725, 158] on input "text" at bounding box center [692, 159] width 158 height 21
paste input "[PERSON_NAME]"
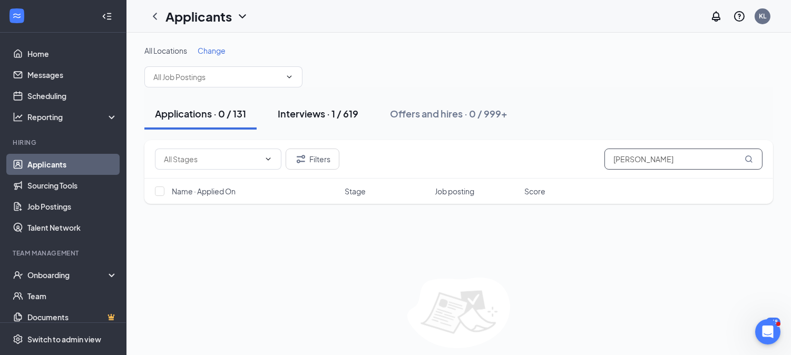
type input "[PERSON_NAME]"
click at [315, 110] on div "Interviews · 1 / 619" at bounding box center [318, 113] width 81 height 13
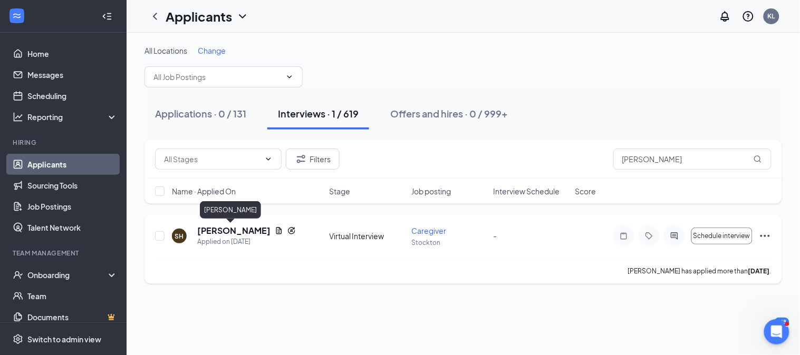
click at [225, 228] on h5 "[PERSON_NAME]" at bounding box center [233, 231] width 73 height 12
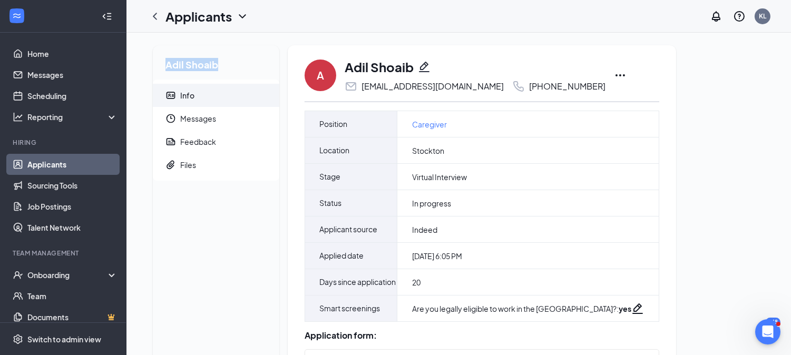
click at [95, 169] on link "Applicants" at bounding box center [72, 164] width 90 height 21
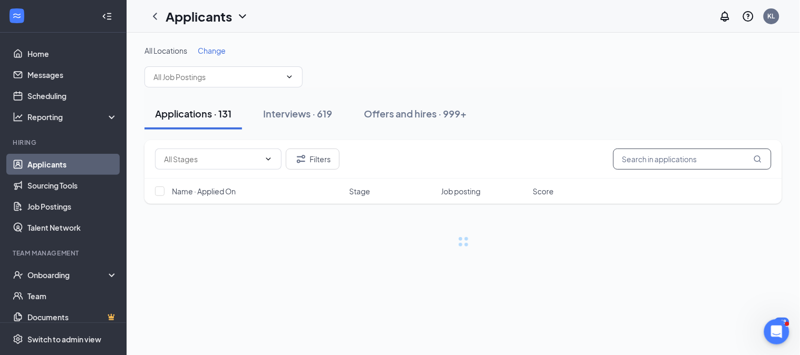
click at [709, 162] on input "text" at bounding box center [692, 159] width 158 height 21
paste input "Adil Shoaib"
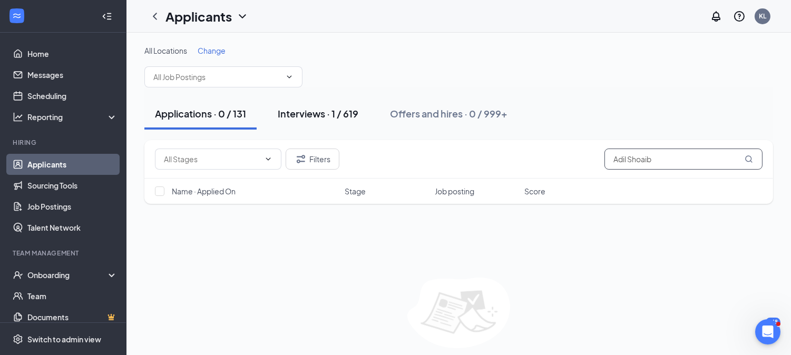
type input "Adil Shoaib"
click at [343, 115] on div "Interviews · 1 / 619" at bounding box center [318, 113] width 81 height 13
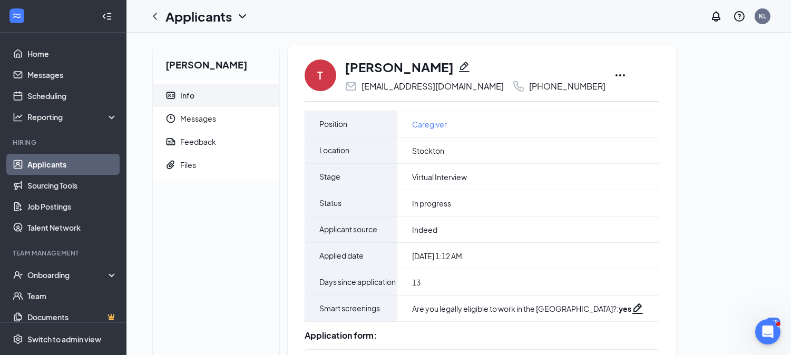
click at [614, 72] on icon "Ellipses" at bounding box center [620, 75] width 13 height 13
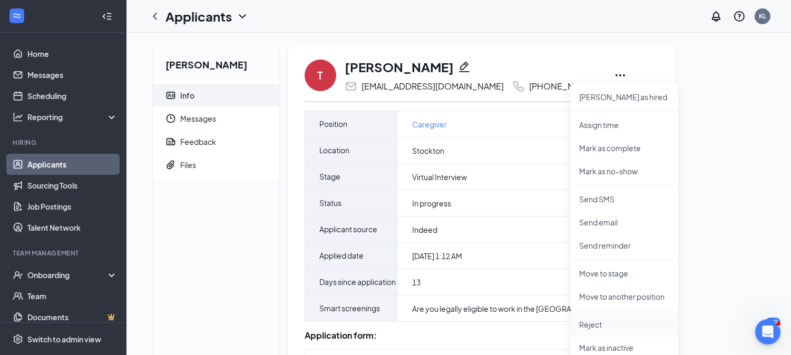
click at [596, 319] on p "Reject" at bounding box center [624, 324] width 91 height 11
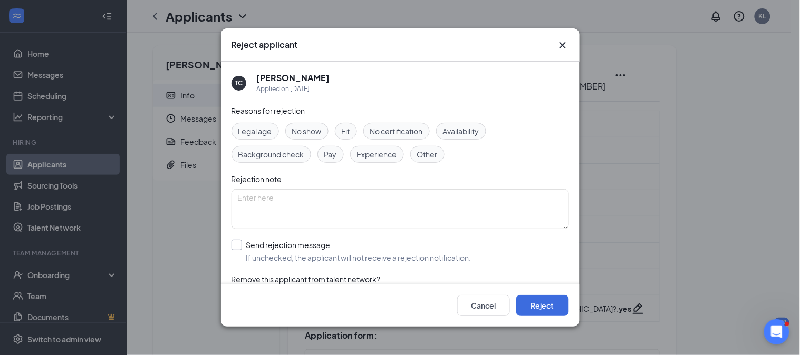
click at [232, 245] on input "Send rejection message If unchecked, the applicant will not receive a rejection…" at bounding box center [351, 251] width 240 height 23
checkbox input "true"
click at [307, 127] on span "No show" at bounding box center [307, 131] width 30 height 12
click at [383, 159] on span "Experience" at bounding box center [377, 155] width 40 height 12
click at [306, 129] on span "No show" at bounding box center [307, 131] width 30 height 12
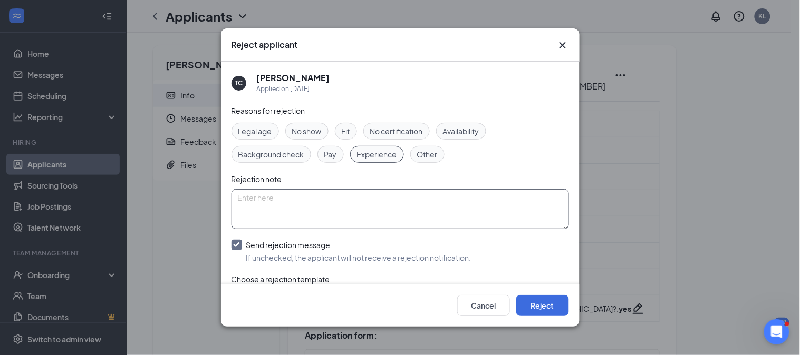
click at [403, 200] on textarea at bounding box center [399, 209] width 337 height 40
type textarea "No caregiving experience."
click at [561, 42] on icon "Cross" at bounding box center [562, 45] width 13 height 13
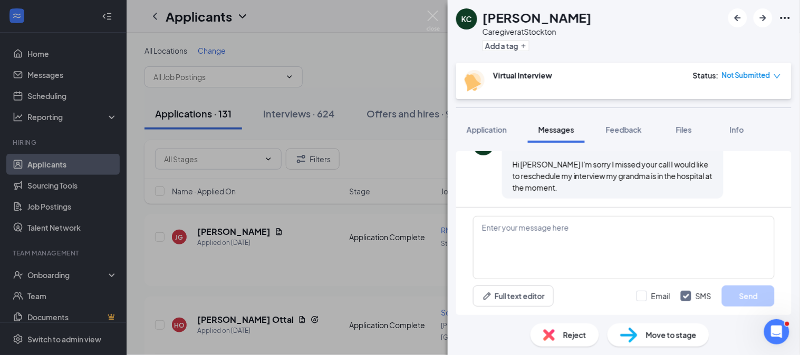
scroll to position [544, 0]
click at [581, 267] on textarea at bounding box center [624, 247] width 302 height 63
type textarea "I understand. When would you like to reschedule?"
click at [737, 299] on button "Send" at bounding box center [748, 296] width 53 height 21
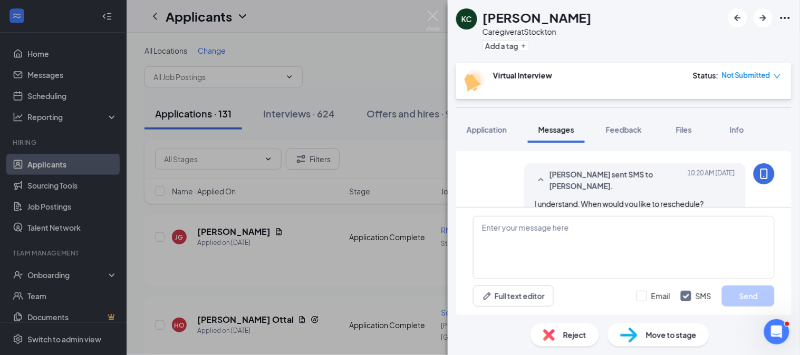
scroll to position [612, 0]
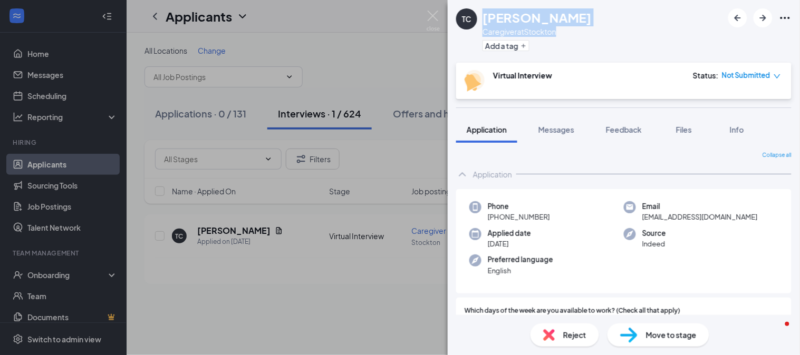
click at [480, 20] on div "TC [PERSON_NAME] Caregiver at [GEOGRAPHIC_DATA] Add a tag" at bounding box center [624, 31] width 352 height 63
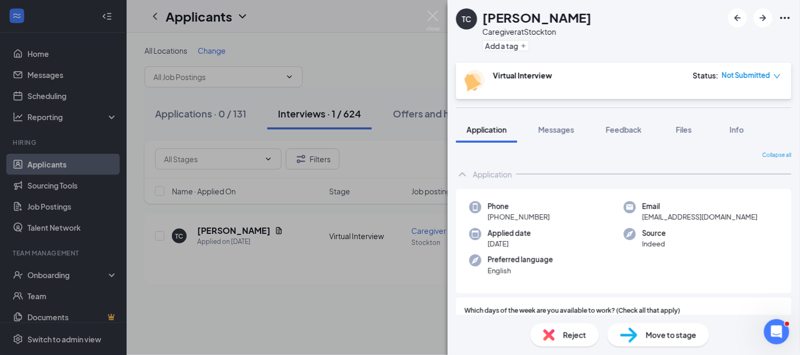
click at [708, 170] on div "Application" at bounding box center [623, 174] width 335 height 21
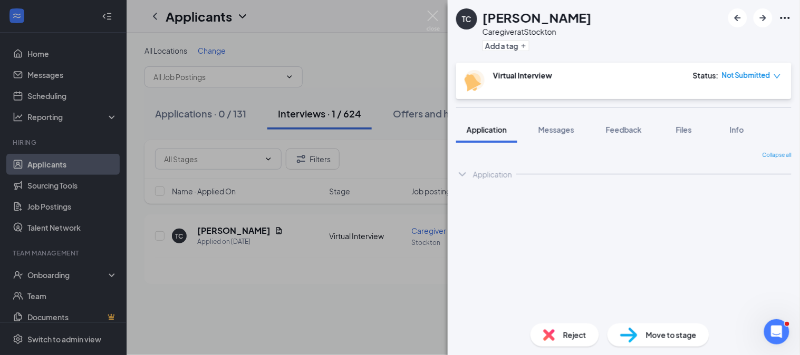
click at [502, 179] on div "Application" at bounding box center [492, 174] width 39 height 11
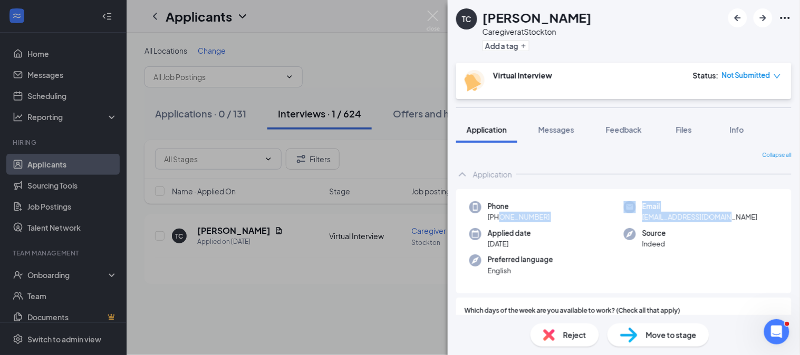
drag, startPoint x: 497, startPoint y: 215, endPoint x: 736, endPoint y: 219, distance: 238.8
click at [736, 219] on div "Phone +1 (209) 513-3547 Email tonycolley65@gmail.com Applied date Aug 13 Source…" at bounding box center [623, 241] width 335 height 105
copy div "(209) 513-3547 Email tonycolley65@gmail.com"
drag, startPoint x: 628, startPoint y: 49, endPoint x: 615, endPoint y: 55, distance: 14.6
click at [615, 55] on div "TC Tony Colley Caregiver at Stockton Add a tag" at bounding box center [624, 31] width 352 height 63
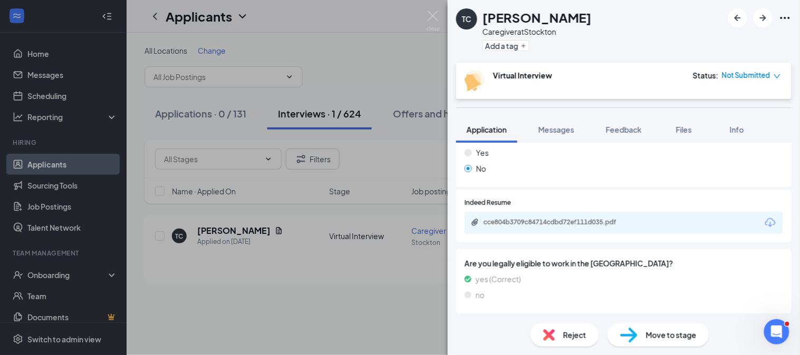
scroll to position [523, 0]
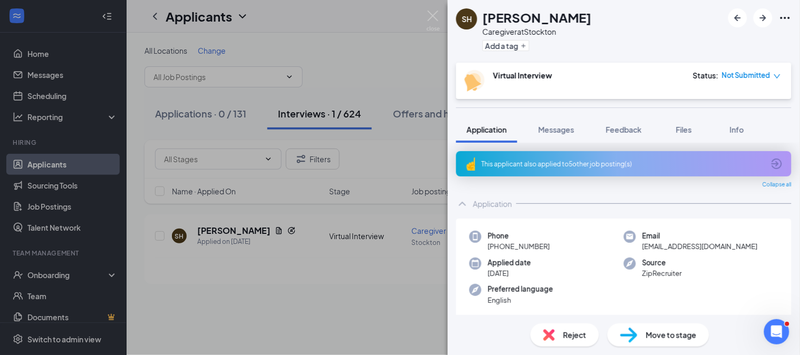
click at [778, 17] on div at bounding box center [759, 17] width 63 height 19
click at [522, 160] on div "This applicant also applied to 5 other job posting(s)" at bounding box center [622, 164] width 283 height 9
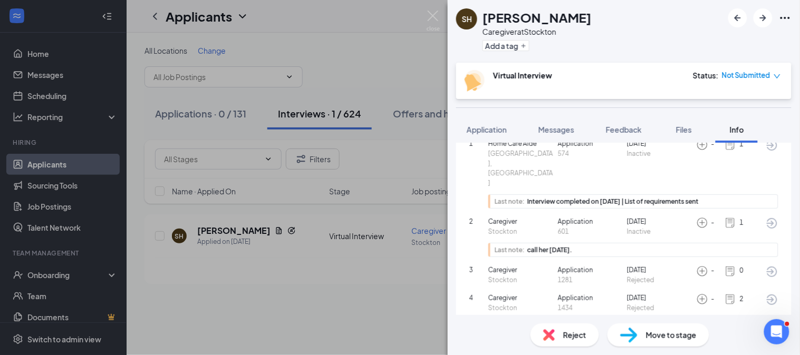
scroll to position [116, 0]
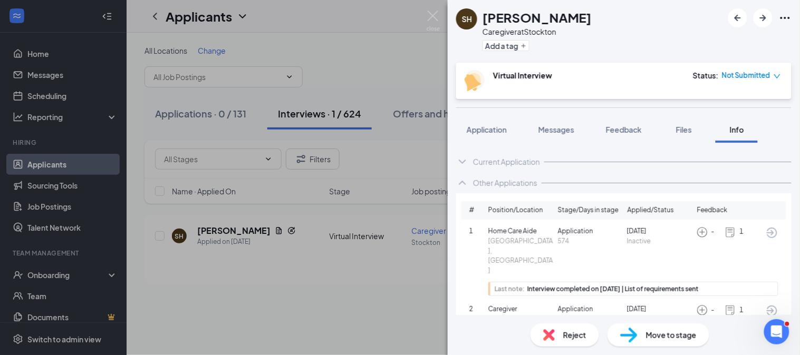
click at [485, 161] on div "Current Application" at bounding box center [506, 162] width 67 height 11
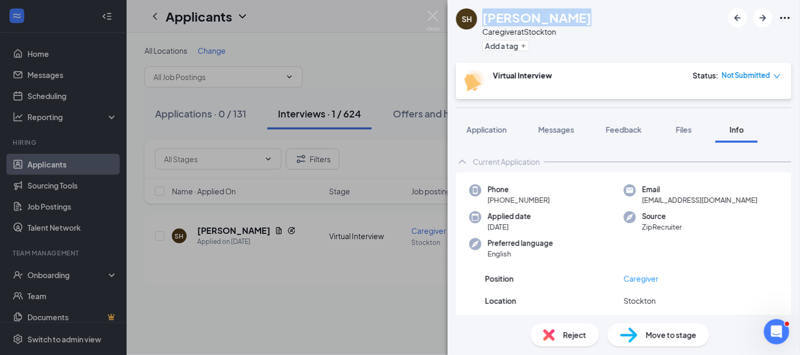
drag, startPoint x: 573, startPoint y: 17, endPoint x: 479, endPoint y: 17, distance: 94.9
click at [479, 17] on div "SH Sarah Harvill Caregiver at Stockton Add a tag" at bounding box center [624, 31] width 352 height 63
copy div "Sarah Harvill"
click at [787, 18] on icon "Ellipses" at bounding box center [785, 18] width 13 height 13
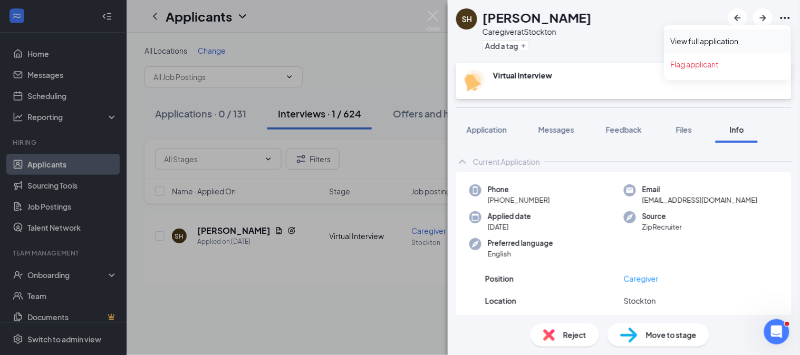
click at [737, 41] on link "View full application" at bounding box center [727, 41] width 114 height 11
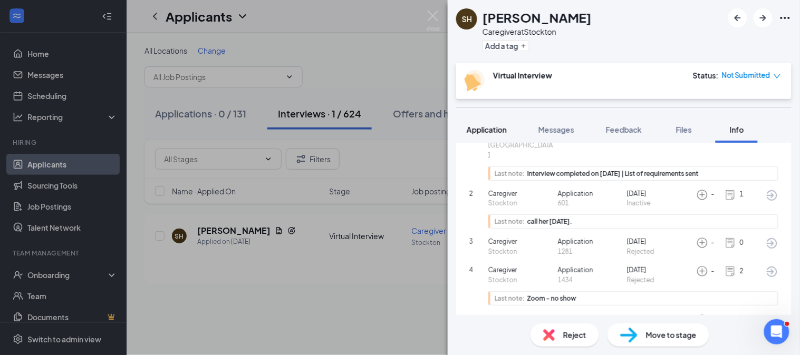
click at [489, 133] on span "Application" at bounding box center [486, 129] width 40 height 9
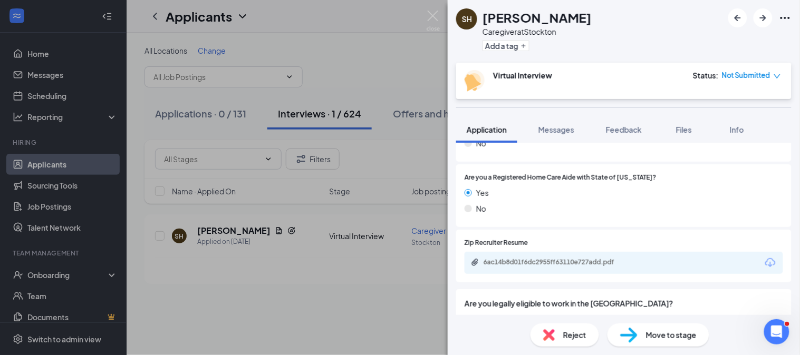
scroll to position [557, 0]
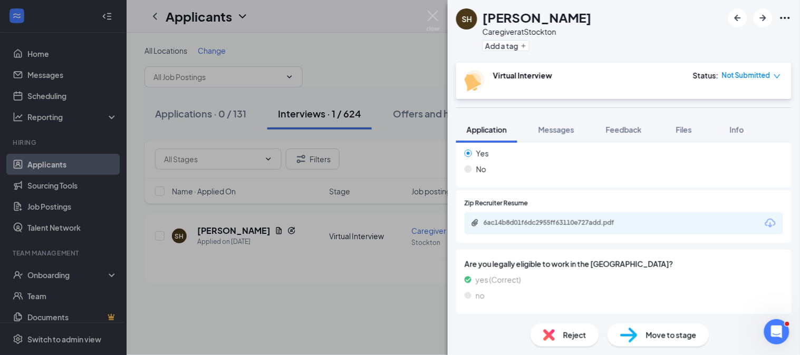
click at [561, 225] on div "6ac14b8d01f6dc2955ff63110e727add.pdf" at bounding box center [557, 223] width 148 height 8
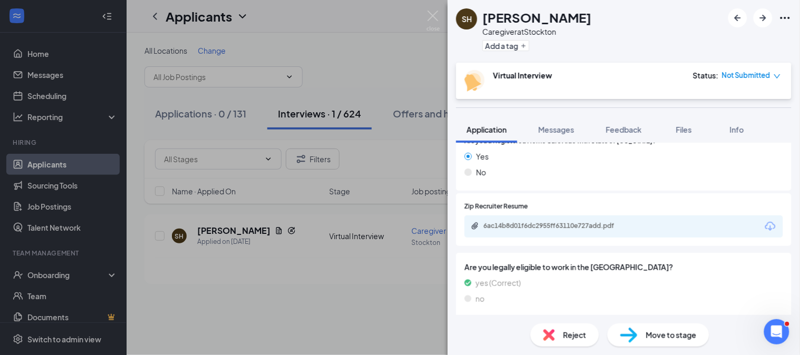
click at [442, 22] on div "SH Sarah Harvill Caregiver at Stockton Add a tag Virtual Interview Status : Not…" at bounding box center [400, 177] width 800 height 355
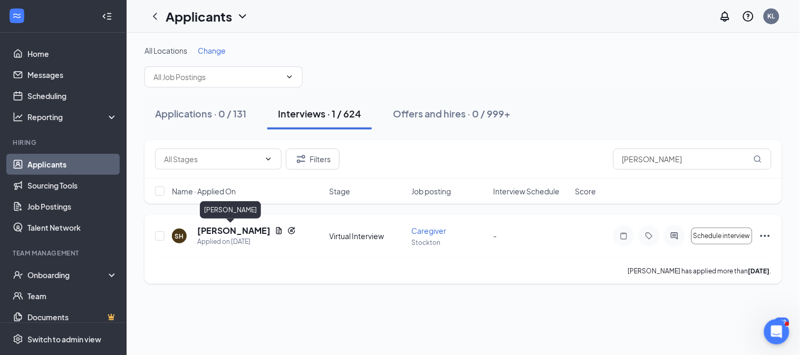
click at [220, 230] on h5 "[PERSON_NAME]" at bounding box center [233, 231] width 73 height 12
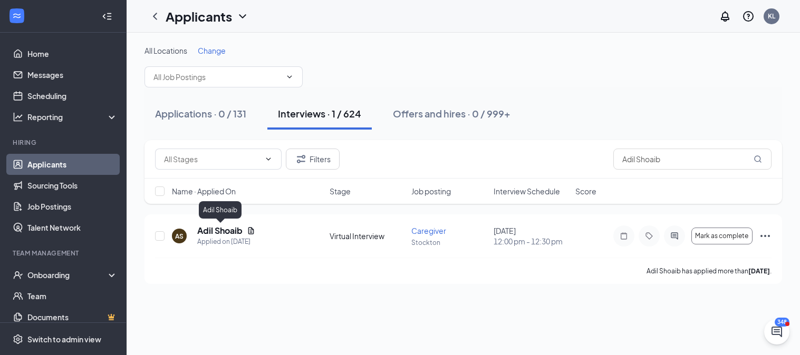
click at [233, 225] on h5 "Adil Shoaib" at bounding box center [219, 231] width 45 height 12
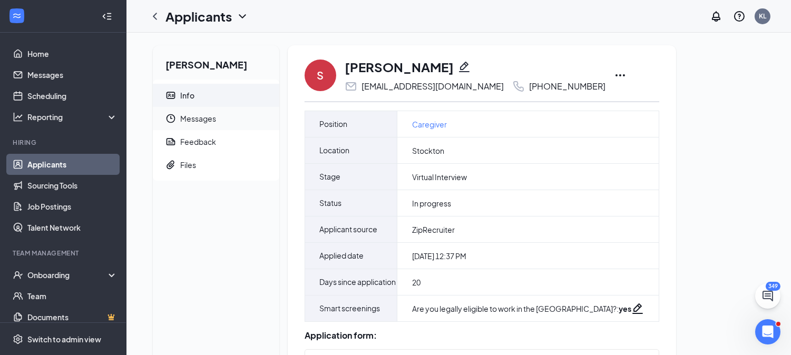
click at [212, 123] on span "Messages" at bounding box center [225, 118] width 91 height 23
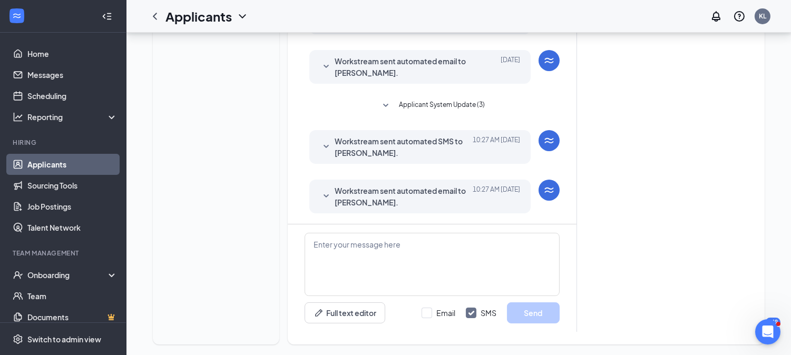
scroll to position [280, 0]
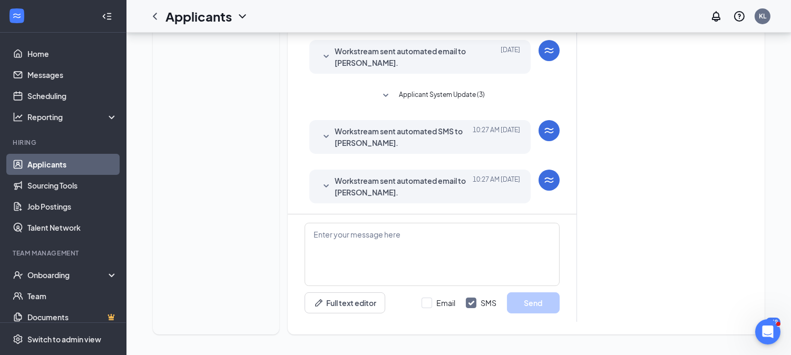
click at [429, 182] on span "Workstream sent automated email to [PERSON_NAME]." at bounding box center [404, 186] width 138 height 23
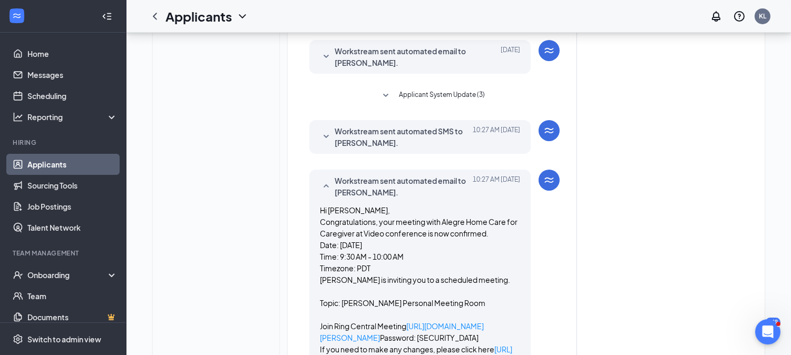
click at [446, 96] on span "Applicant System Update (3)" at bounding box center [442, 96] width 86 height 13
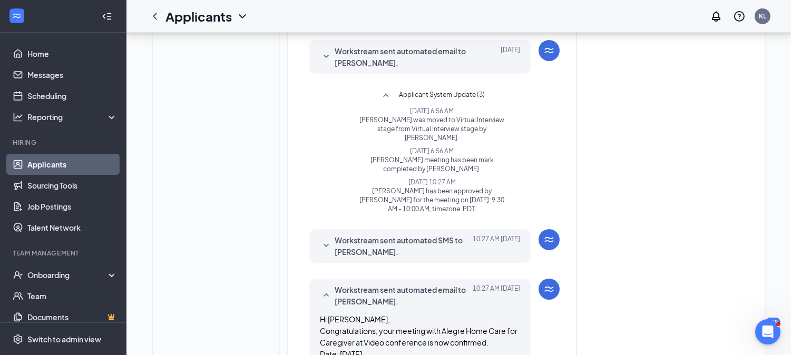
click at [446, 96] on span "Applicant System Update (3)" at bounding box center [442, 96] width 86 height 13
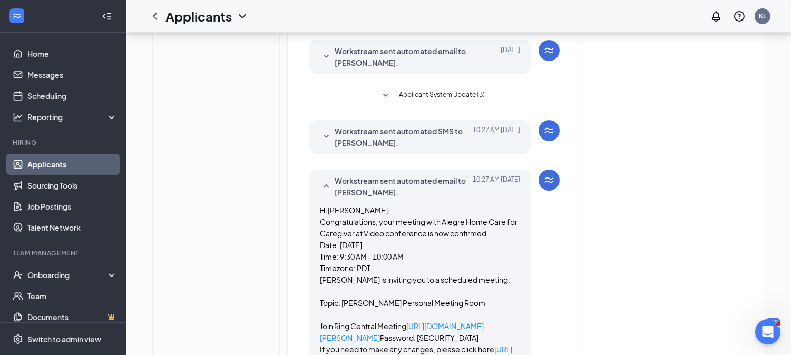
click at [417, 132] on span "Workstream sent automated SMS to [PERSON_NAME]." at bounding box center [404, 136] width 138 height 23
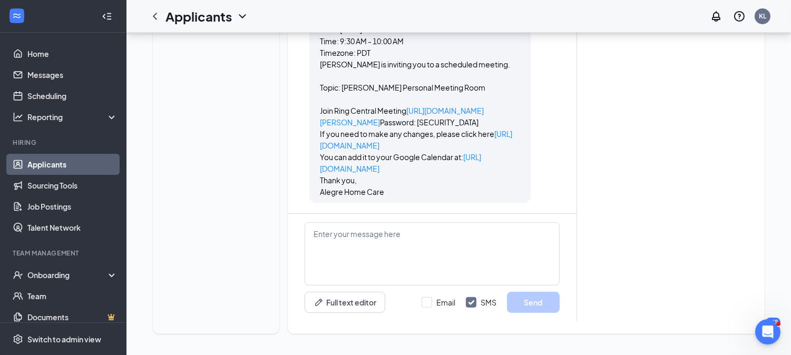
scroll to position [687, 0]
